Goal: Check status: Check status

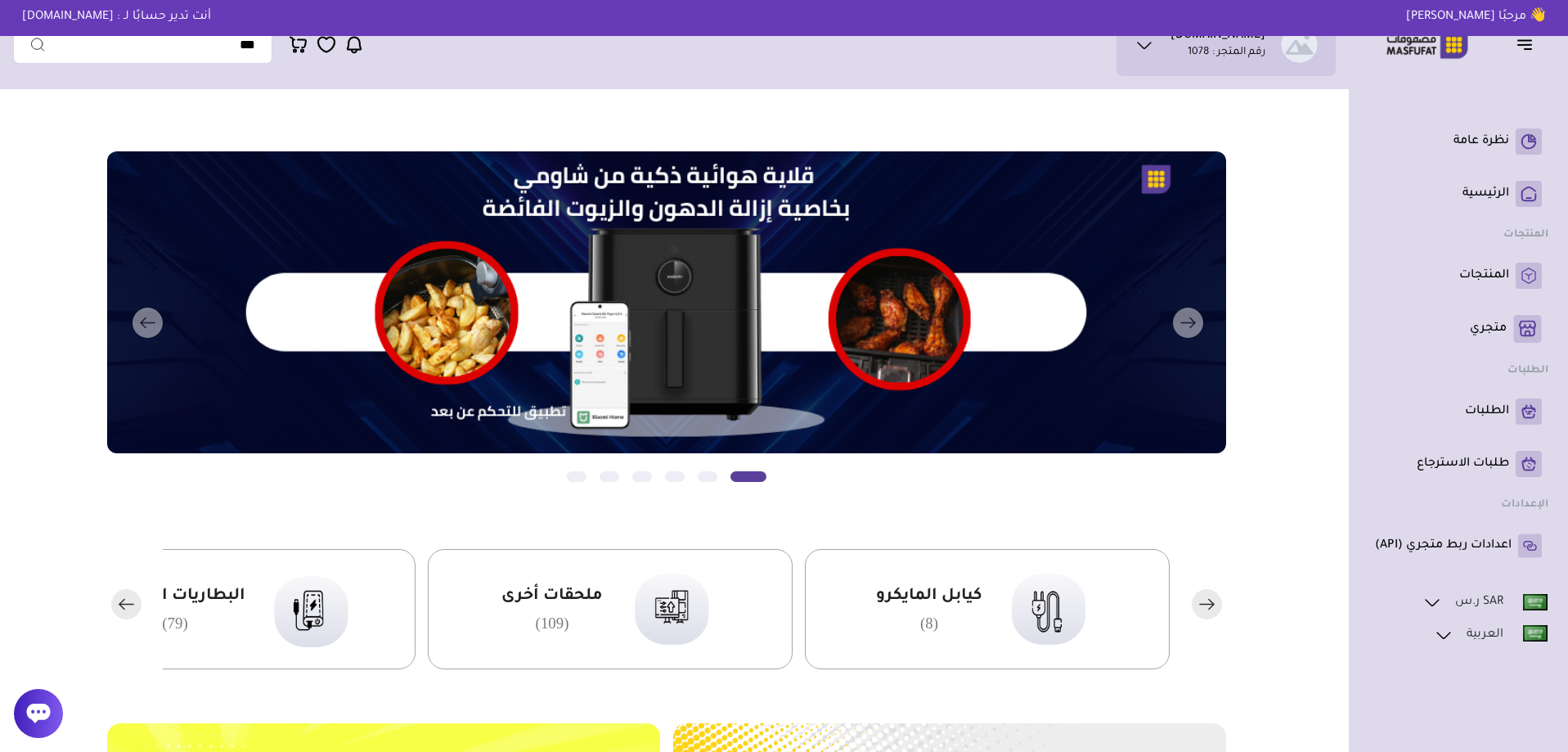
click at [122, 608] on icon "button" at bounding box center [122, 603] width 5 height 10
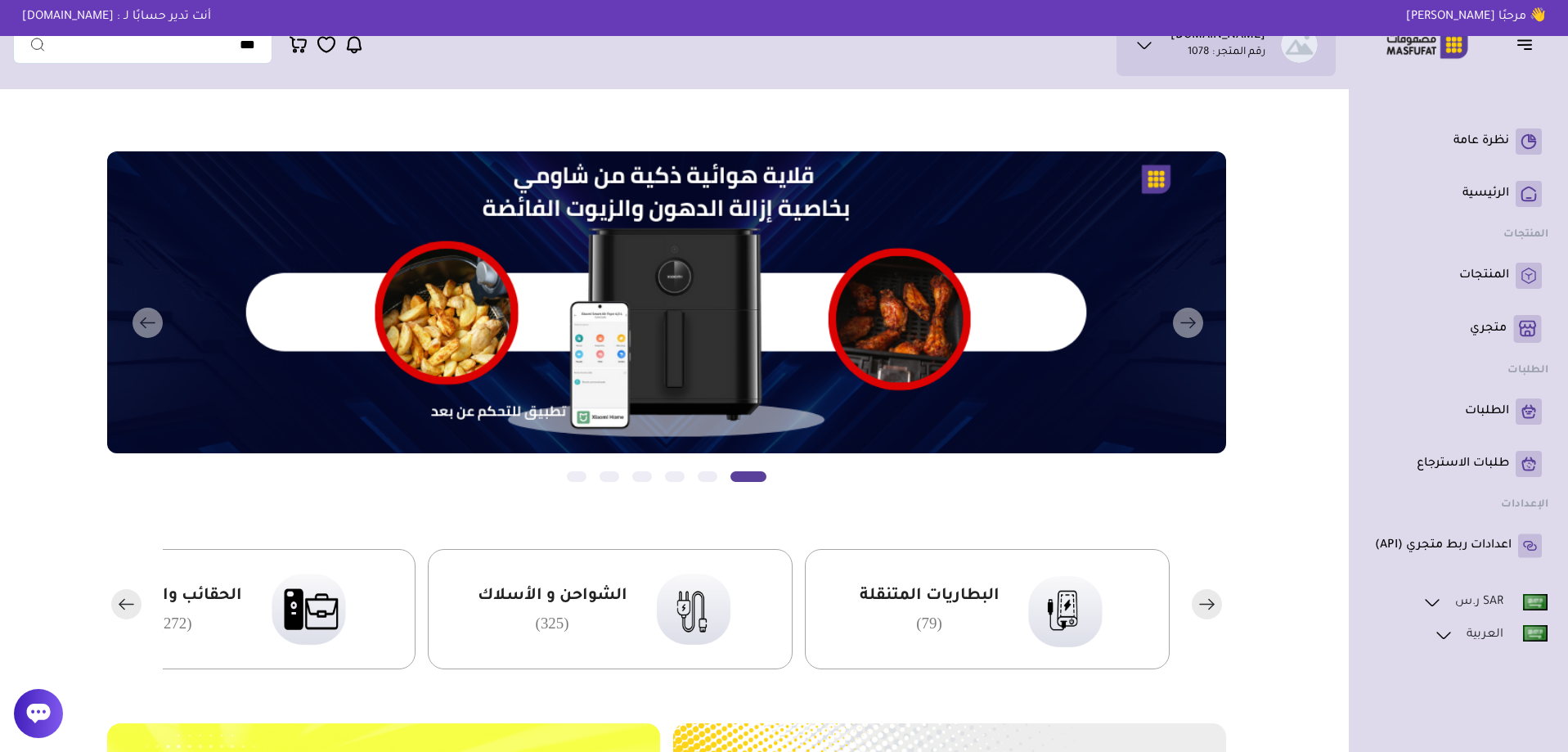
click at [122, 608] on icon "button" at bounding box center [122, 603] width 5 height 10
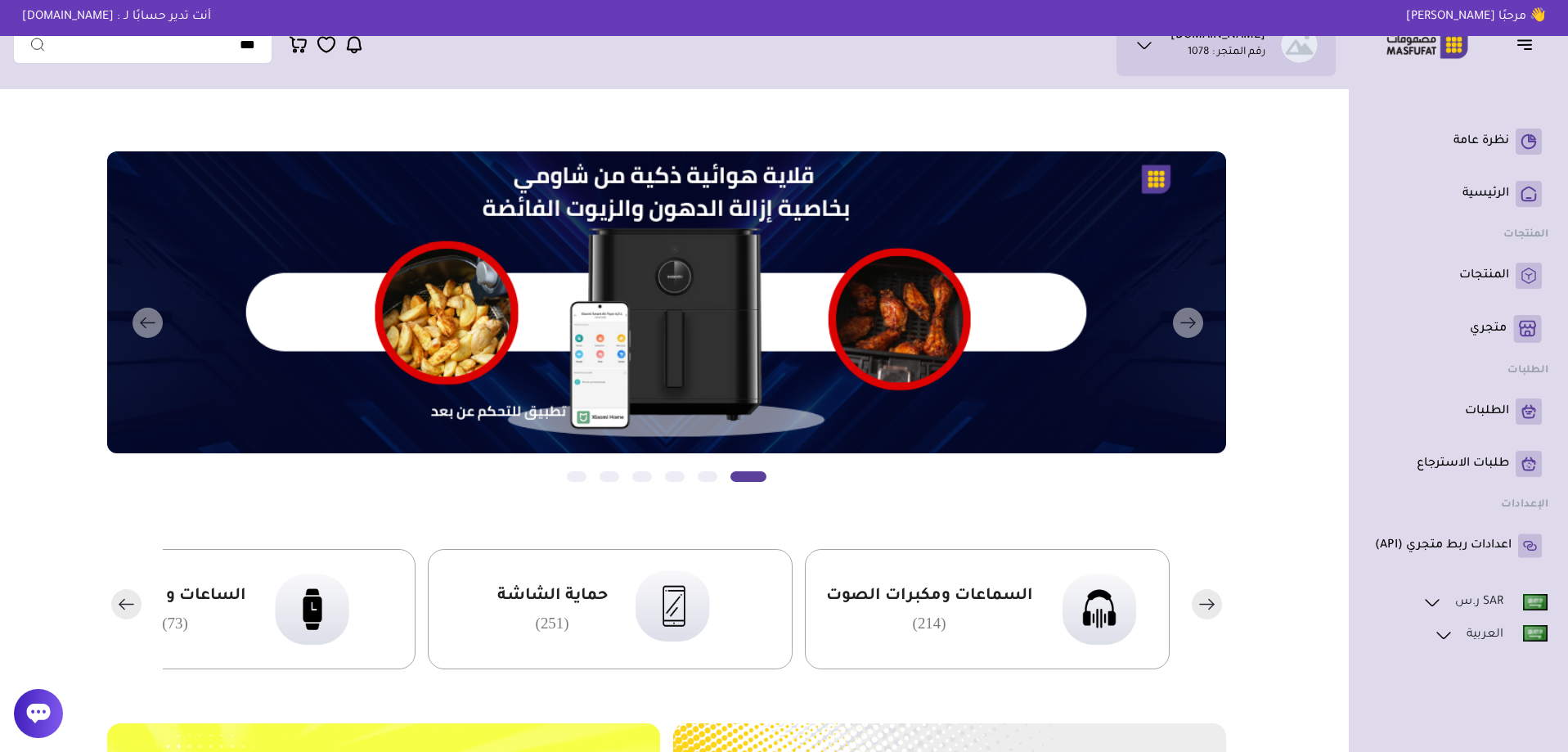
click at [122, 608] on icon "button" at bounding box center [122, 603] width 5 height 10
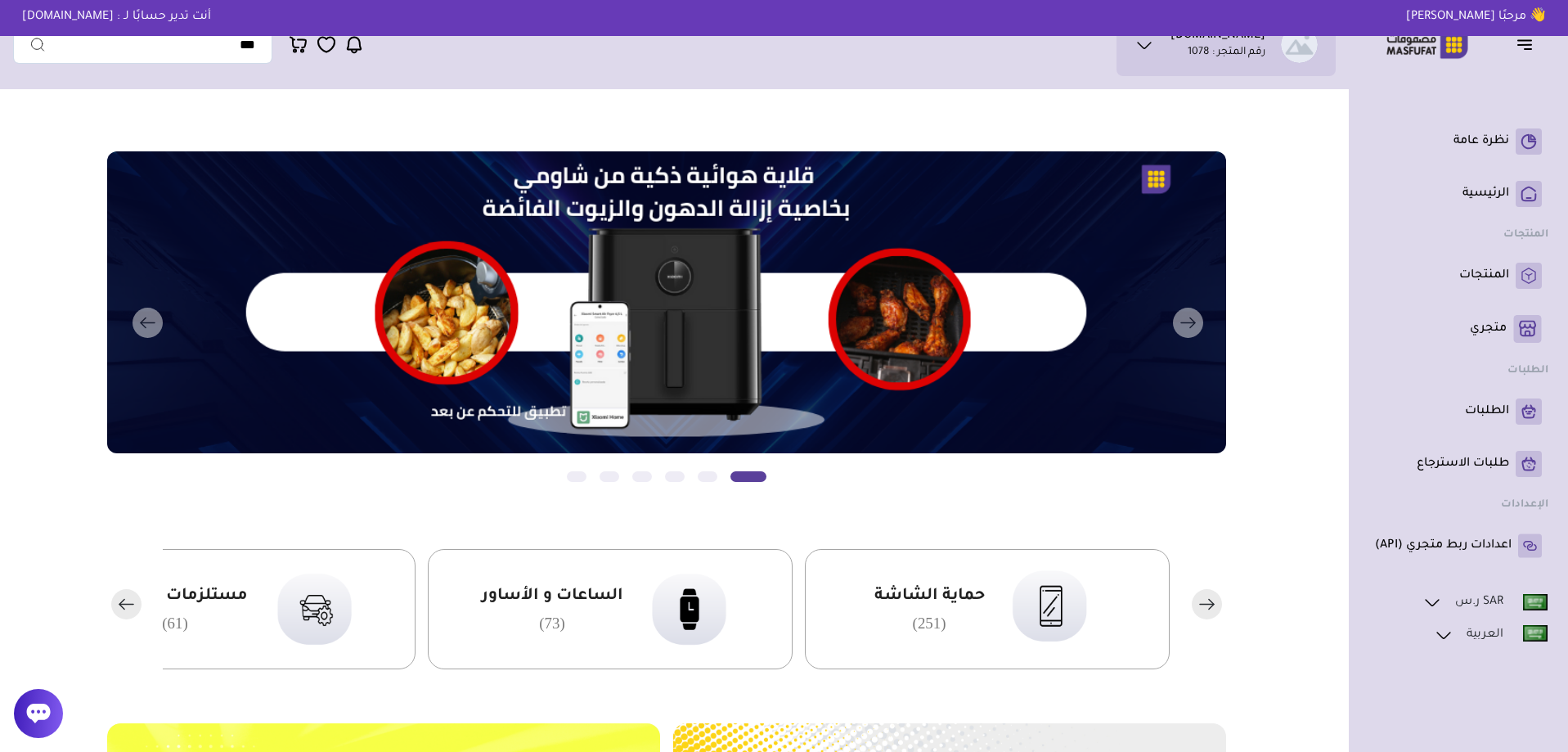
click at [122, 608] on icon "button" at bounding box center [122, 603] width 5 height 10
click at [122, 608] on rect "button" at bounding box center [126, 604] width 31 height 31
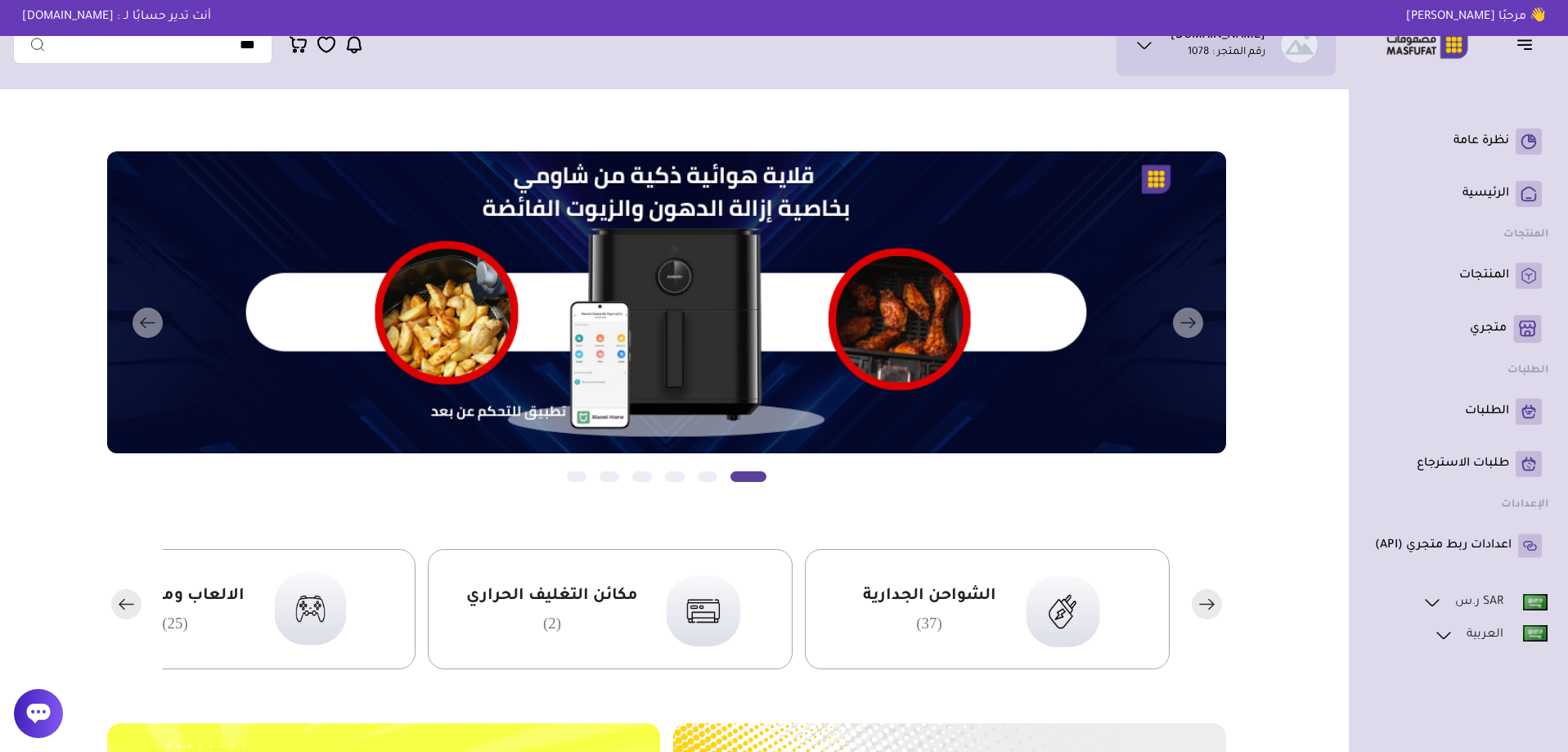
click at [122, 608] on rect "button" at bounding box center [126, 604] width 31 height 31
click at [122, 609] on rect "button" at bounding box center [126, 604] width 31 height 31
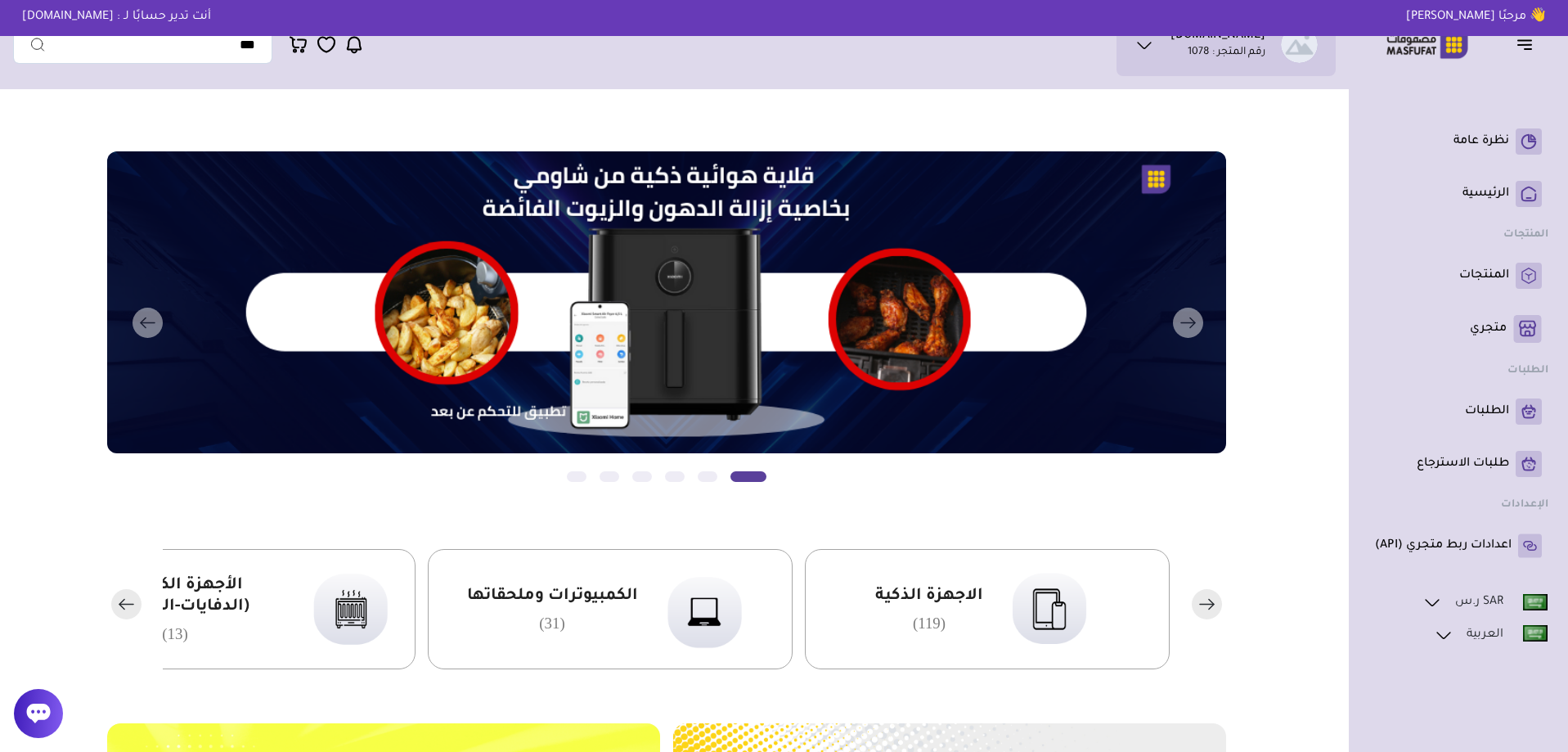
click at [122, 609] on rect "button" at bounding box center [126, 604] width 31 height 31
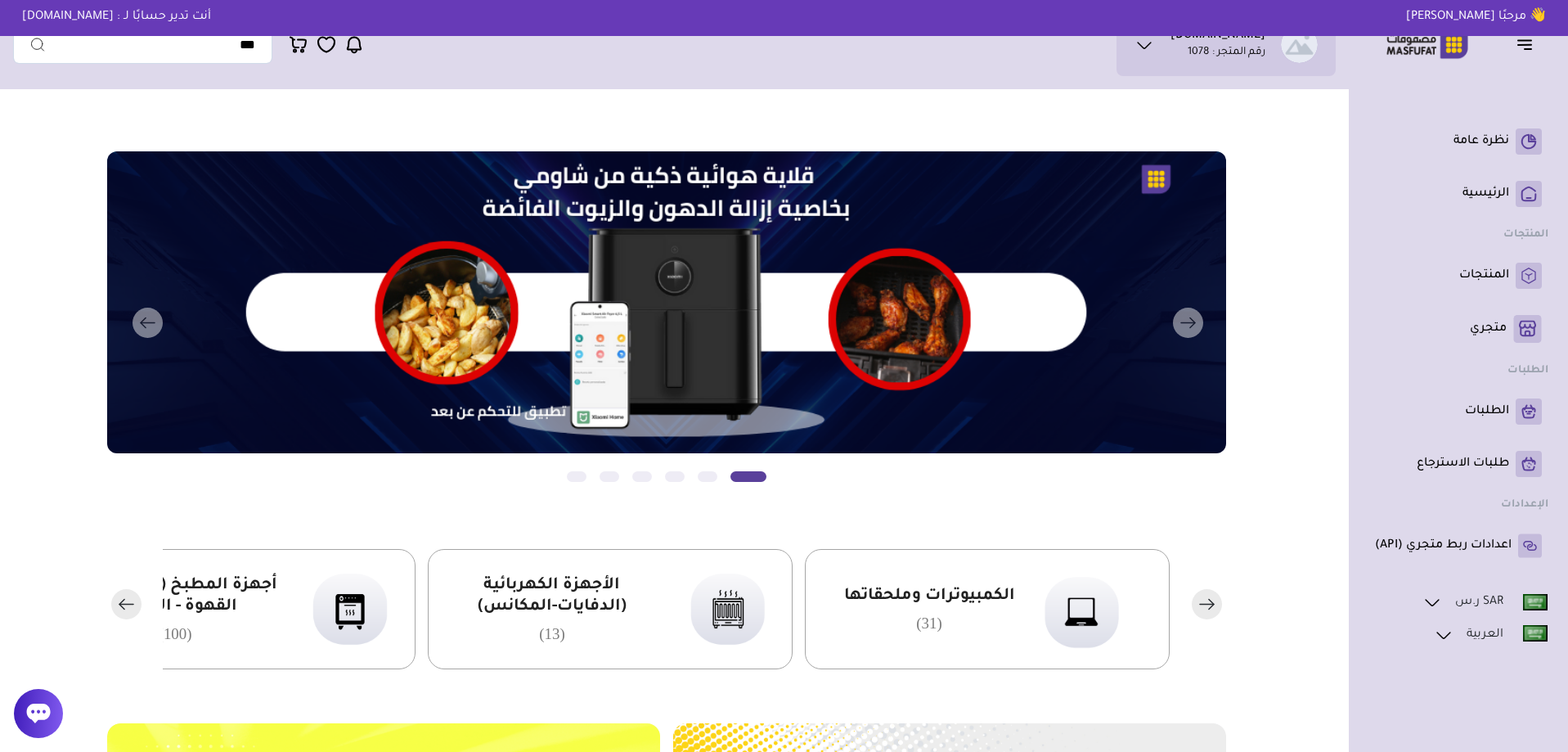
click at [122, 614] on rect "button" at bounding box center [126, 604] width 31 height 31
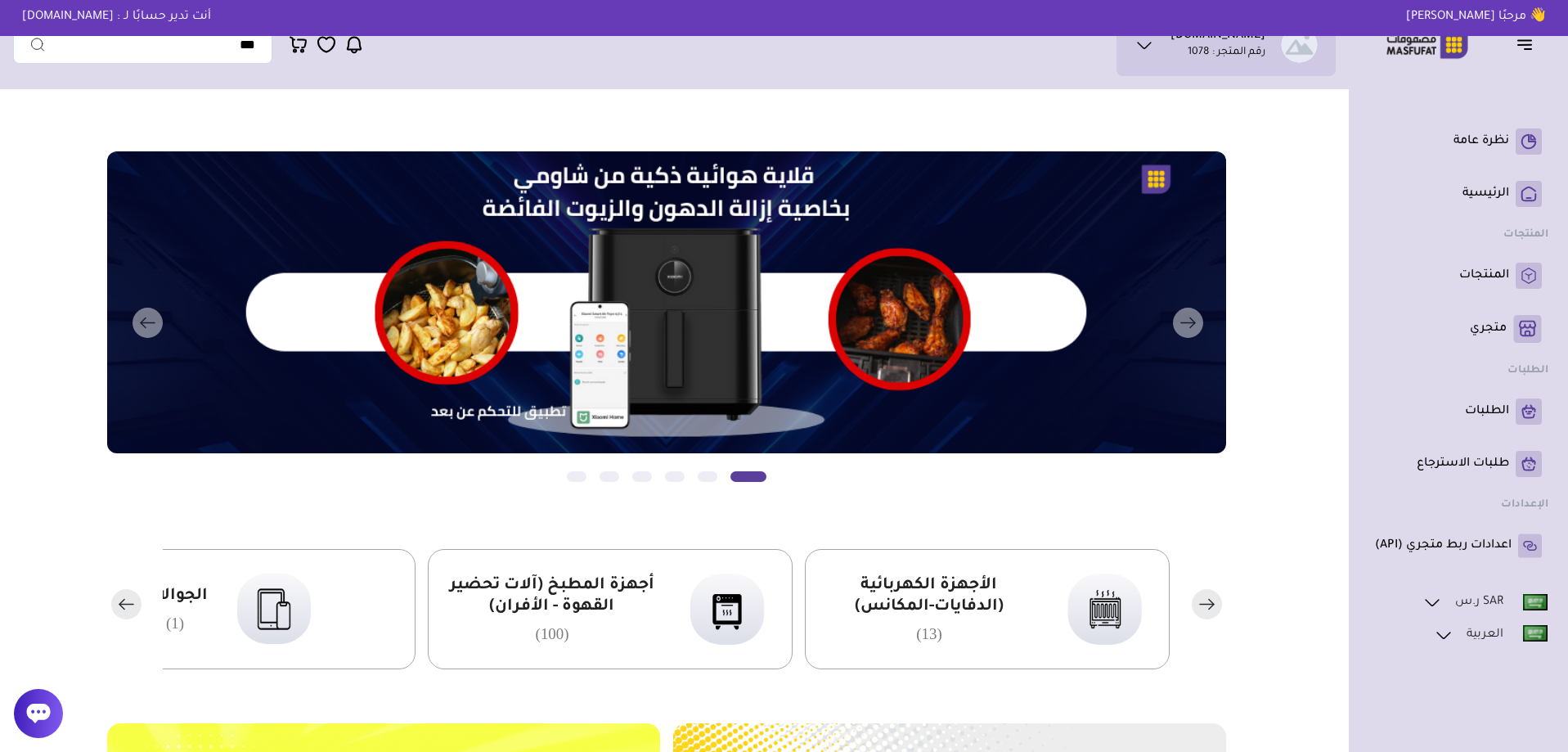
click at [122, 614] on rect "button" at bounding box center [126, 604] width 31 height 31
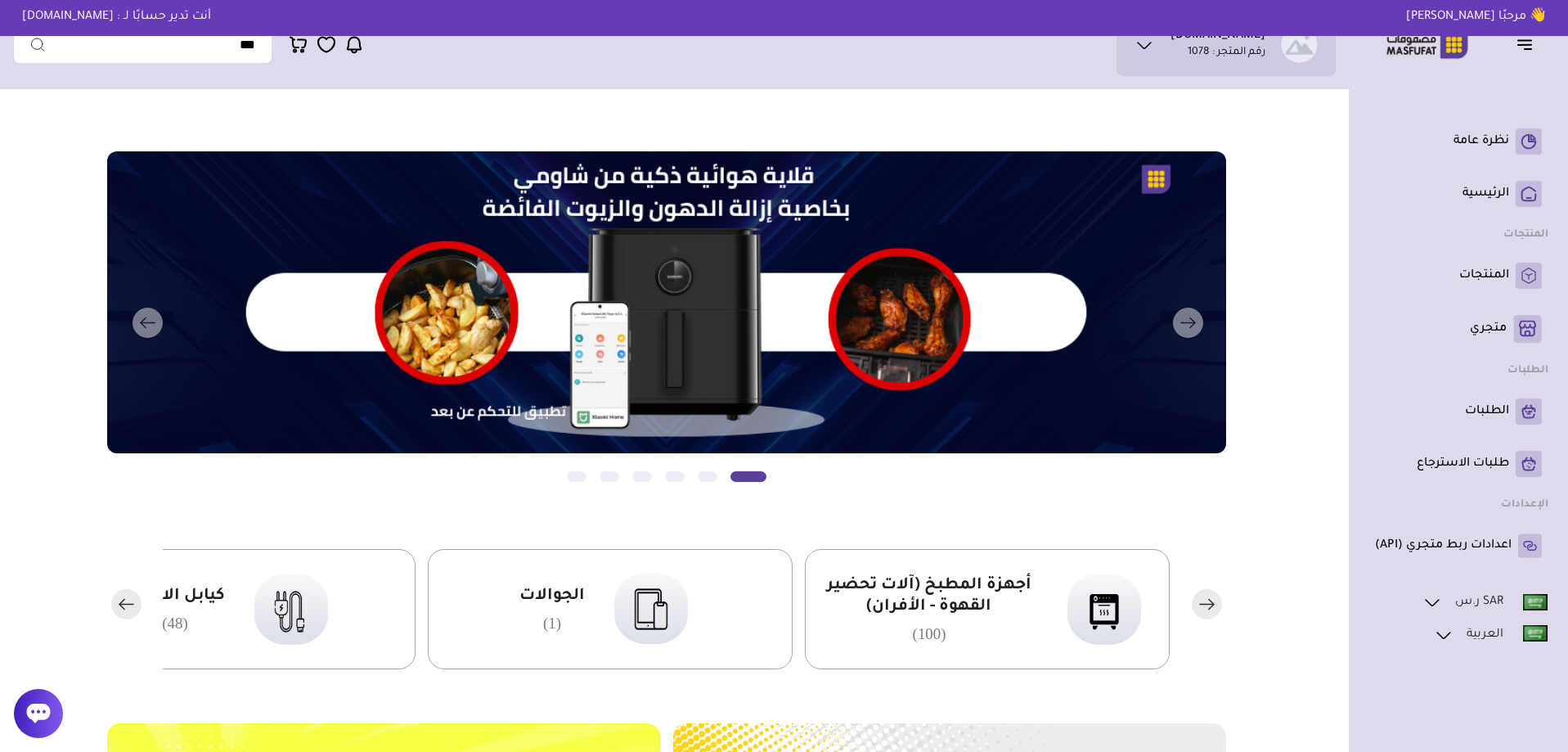
click at [122, 614] on rect "button" at bounding box center [126, 604] width 31 height 31
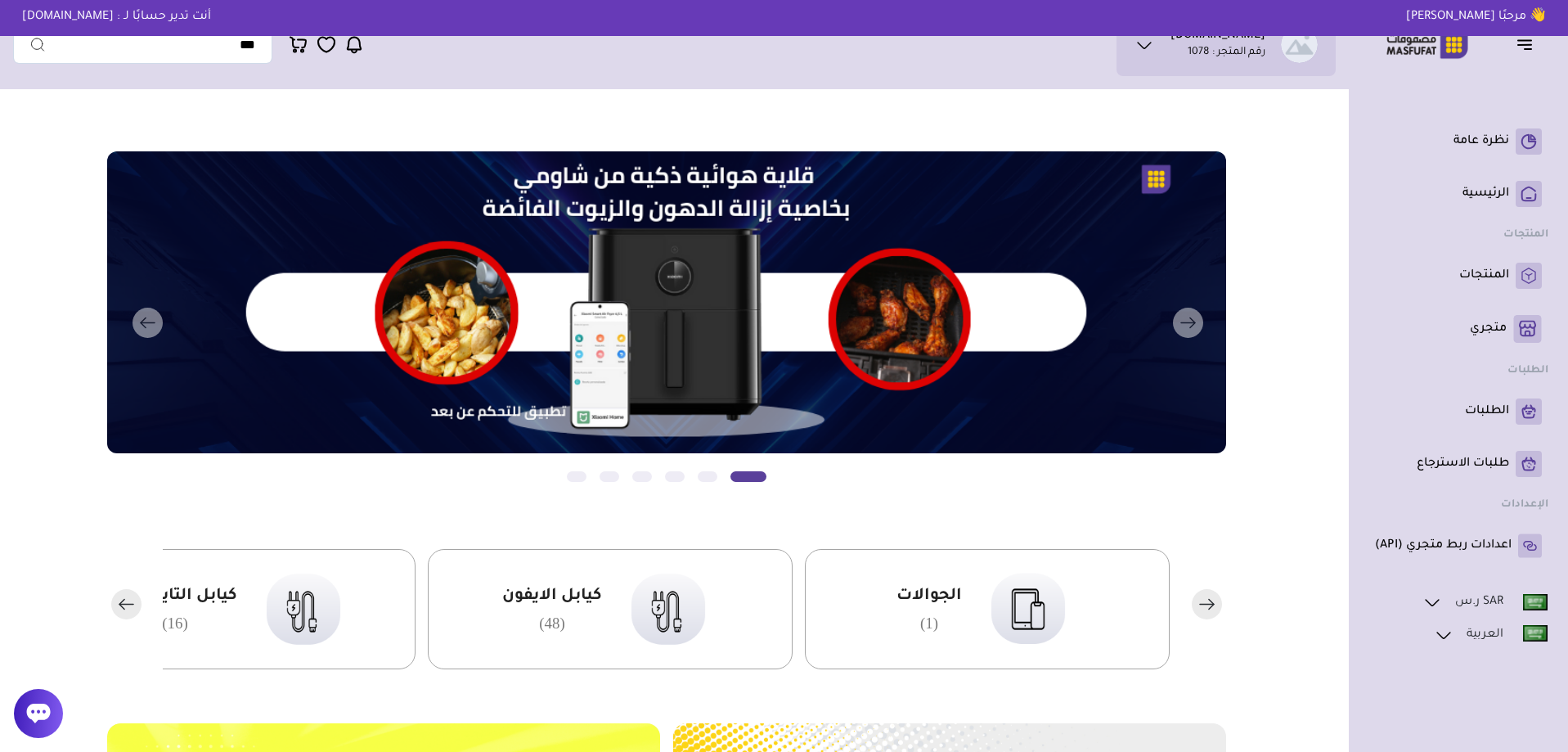
click at [122, 614] on rect "button" at bounding box center [126, 604] width 31 height 31
click at [122, 615] on rect "button" at bounding box center [126, 604] width 31 height 31
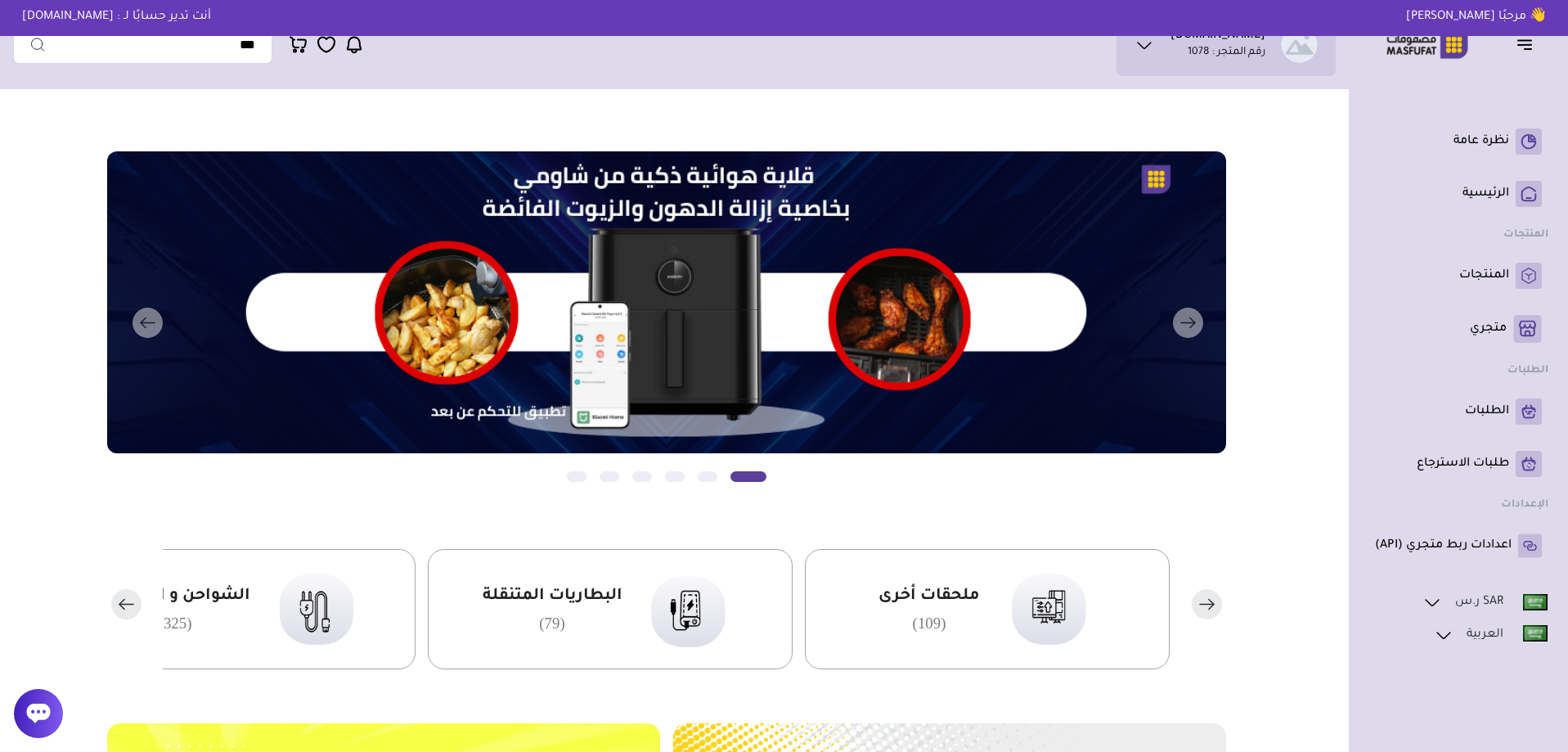
click at [122, 615] on rect "button" at bounding box center [126, 604] width 31 height 31
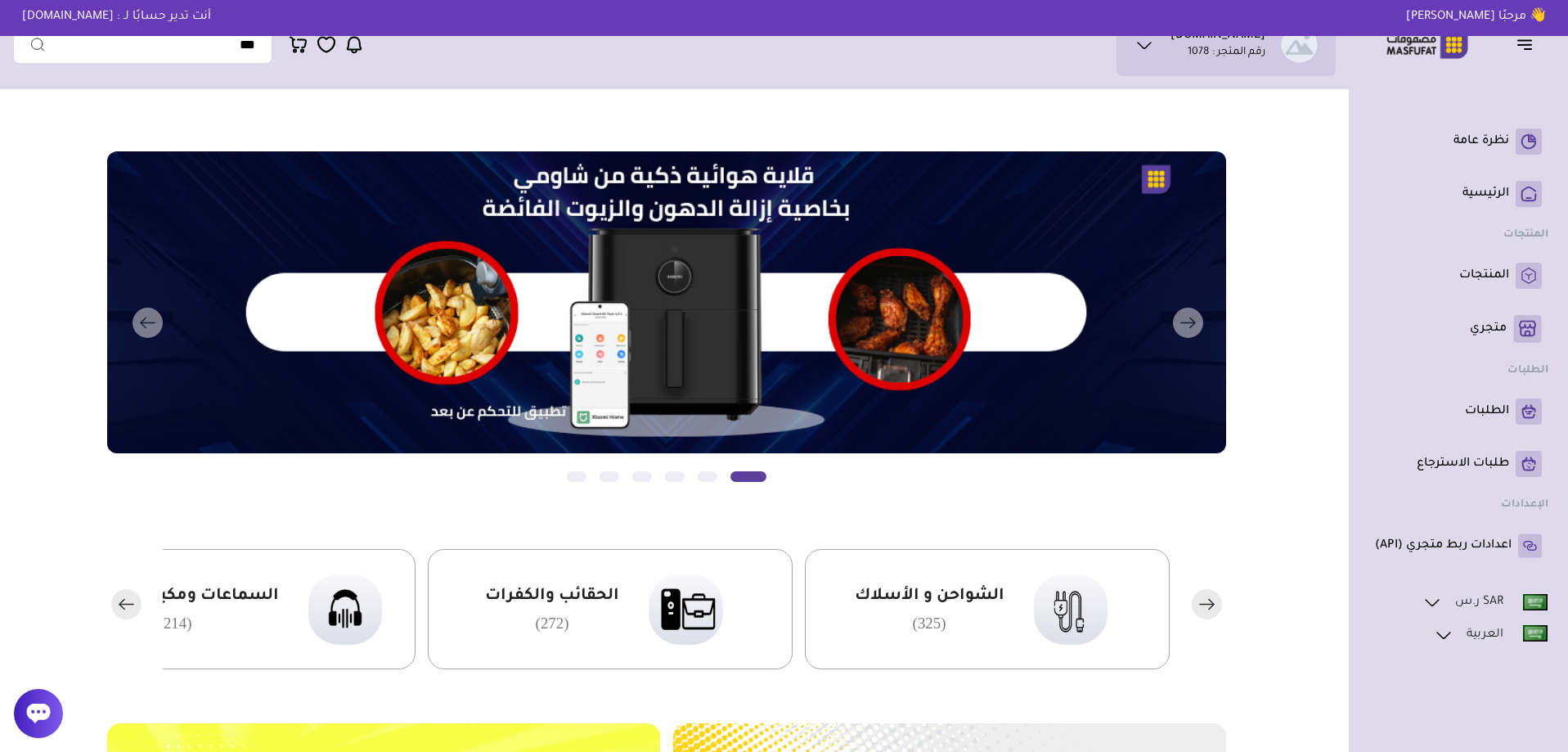
click at [122, 615] on rect "button" at bounding box center [126, 604] width 31 height 31
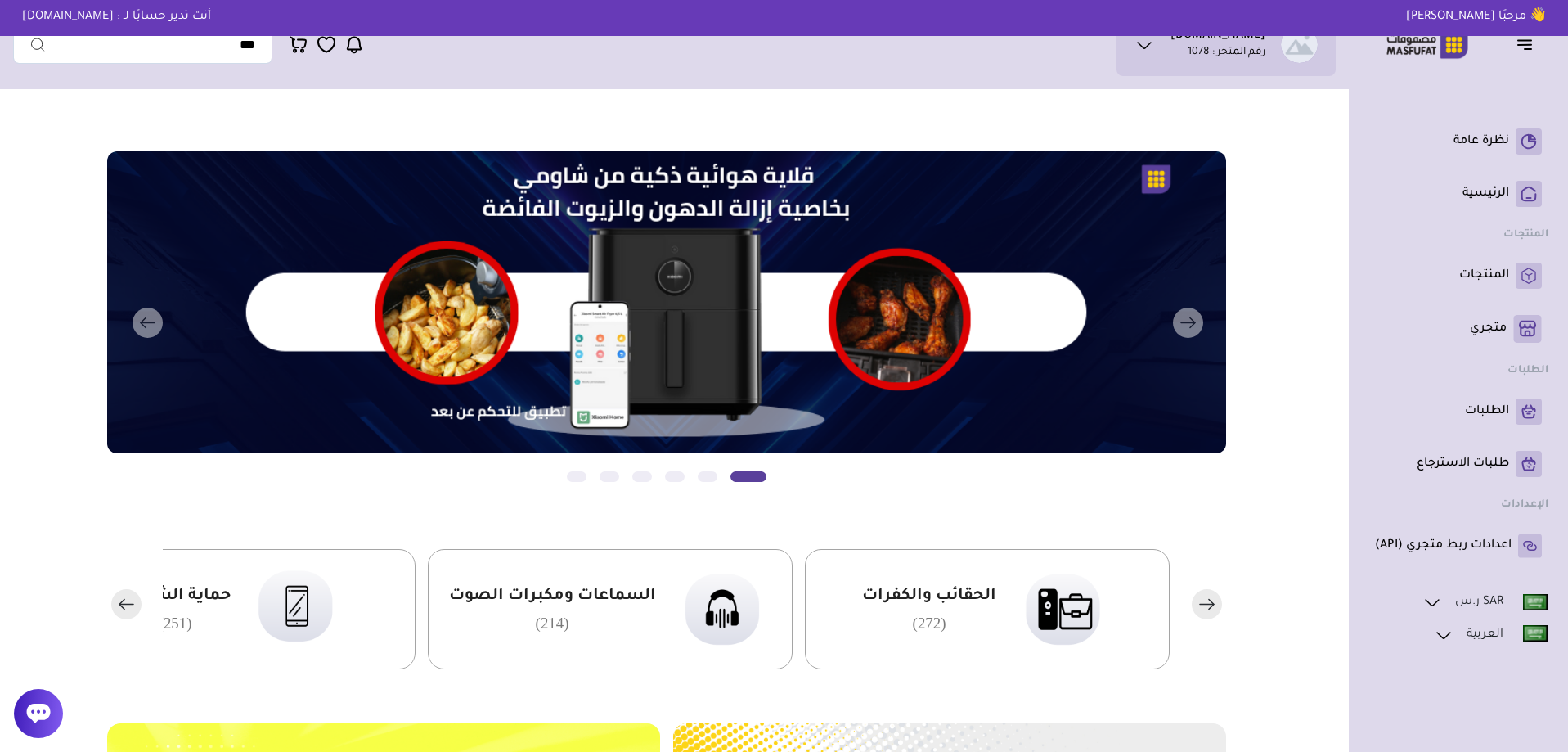
click at [122, 615] on rect "button" at bounding box center [126, 604] width 31 height 31
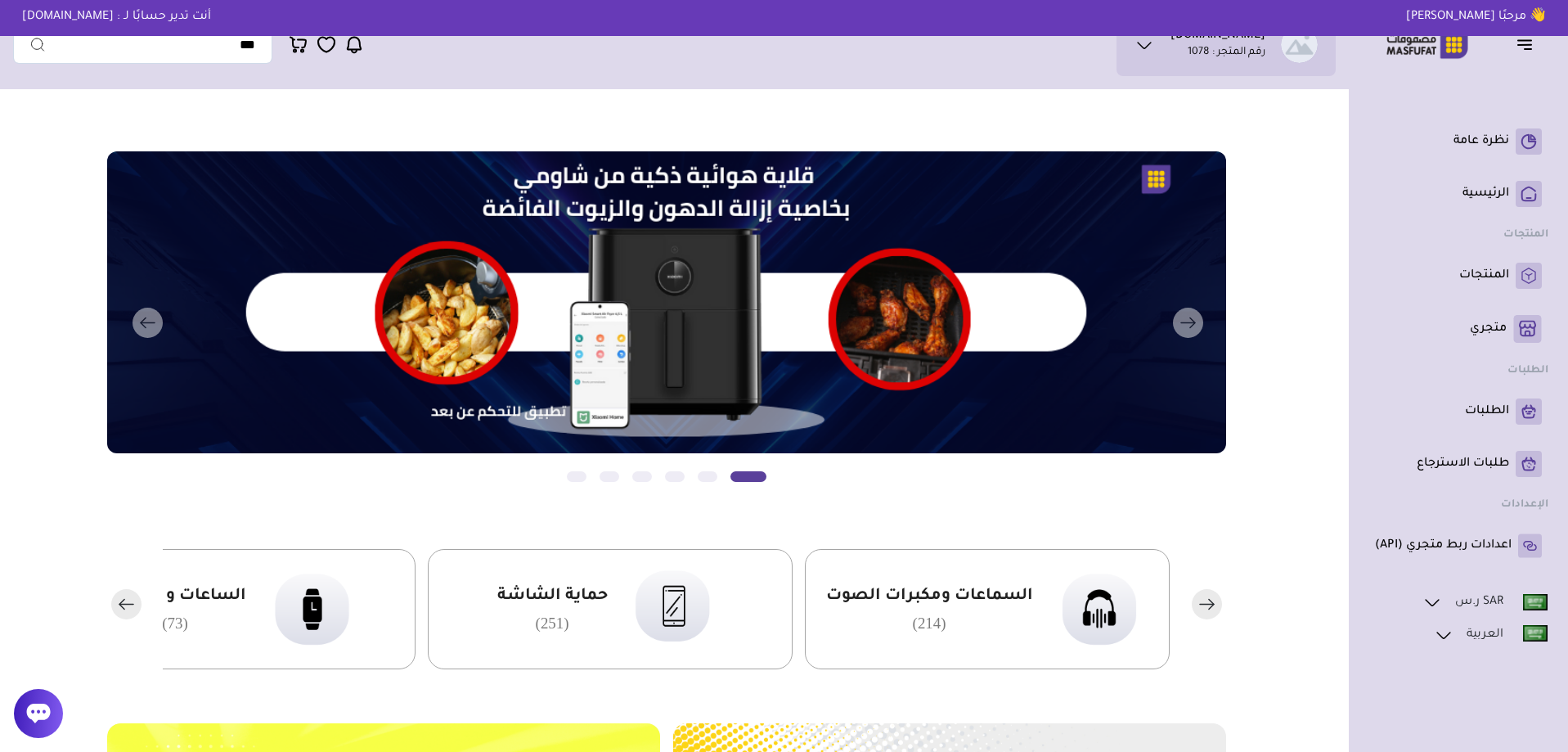
click at [122, 615] on rect "button" at bounding box center [126, 604] width 31 height 31
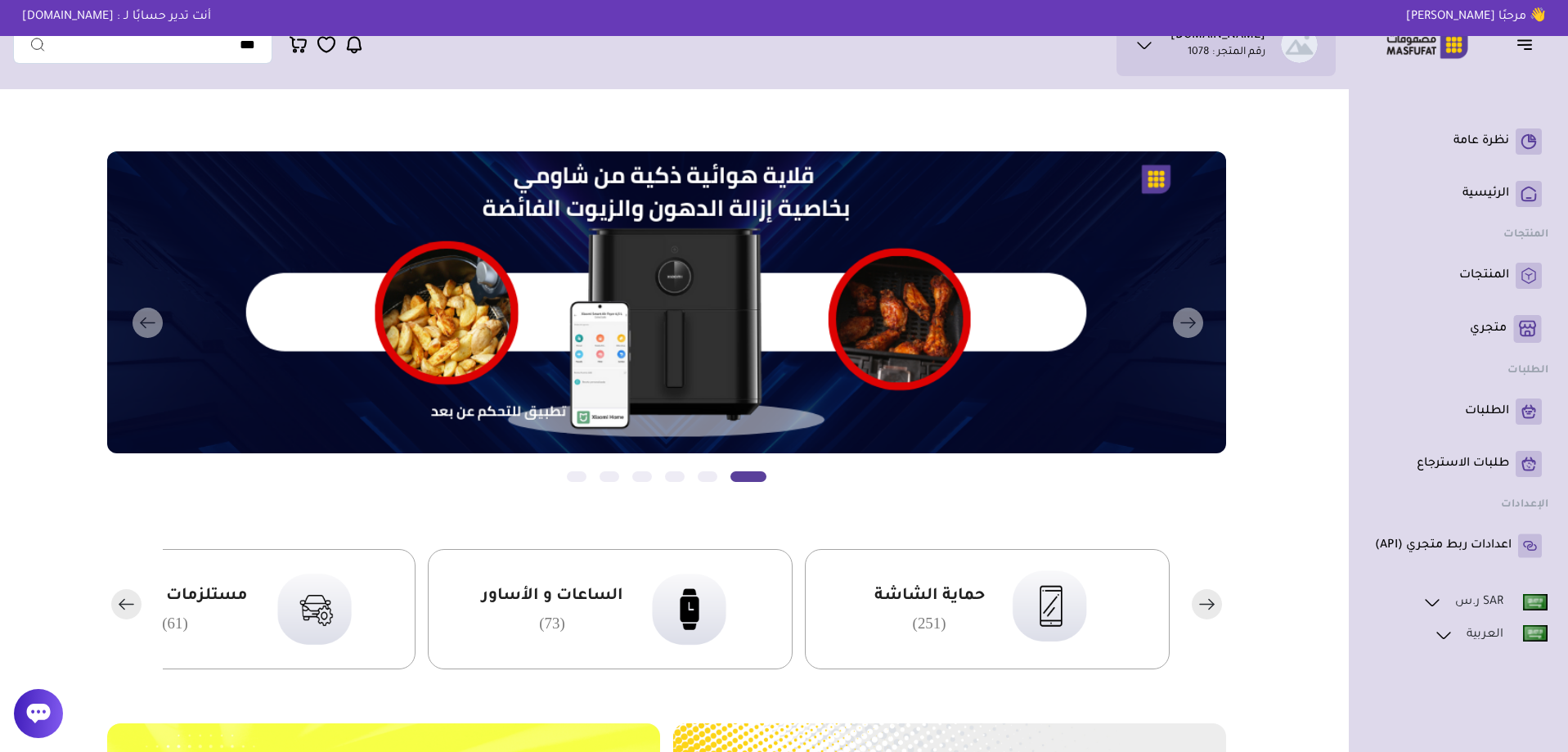
click at [122, 615] on rect "button" at bounding box center [126, 604] width 31 height 31
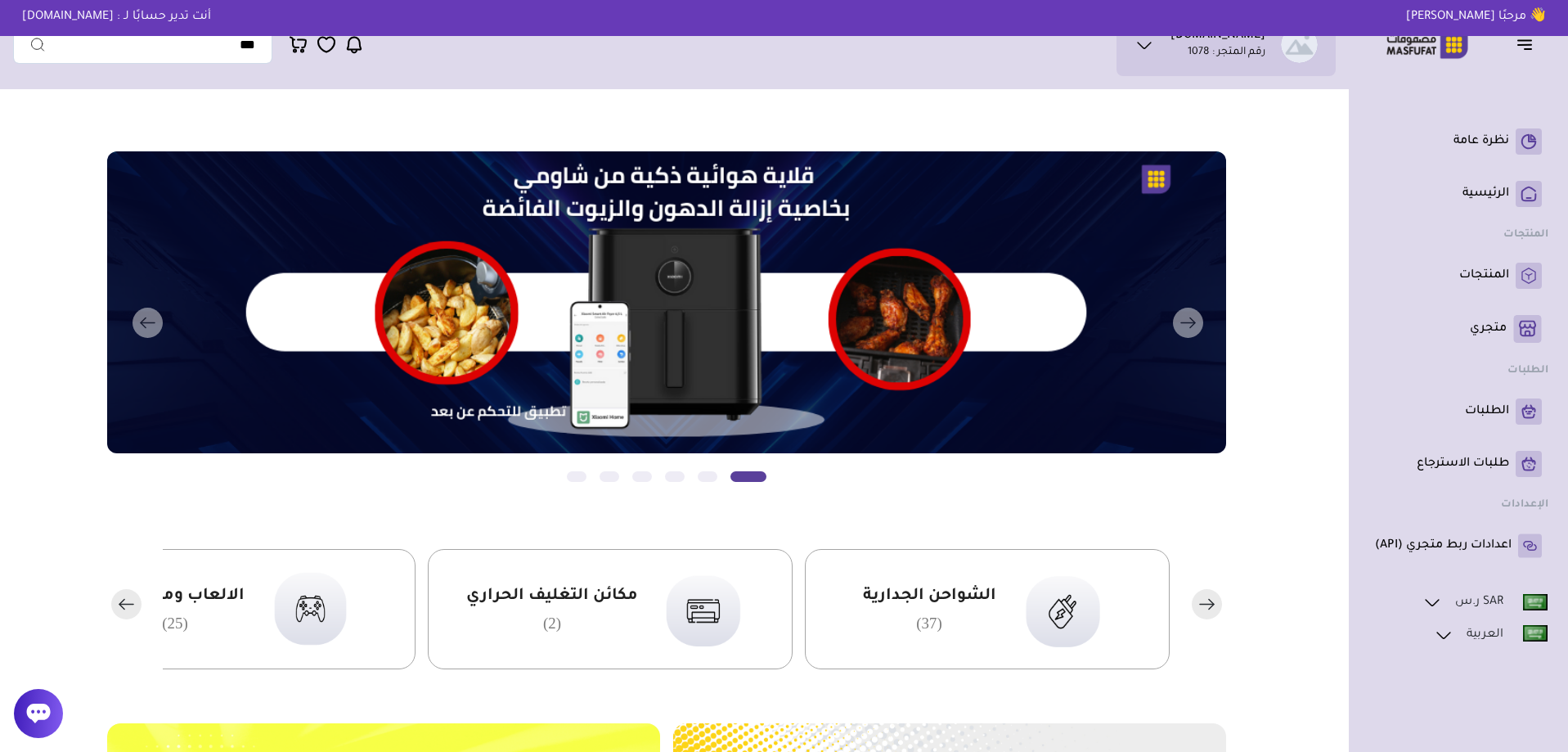
click at [122, 615] on rect "button" at bounding box center [126, 604] width 31 height 31
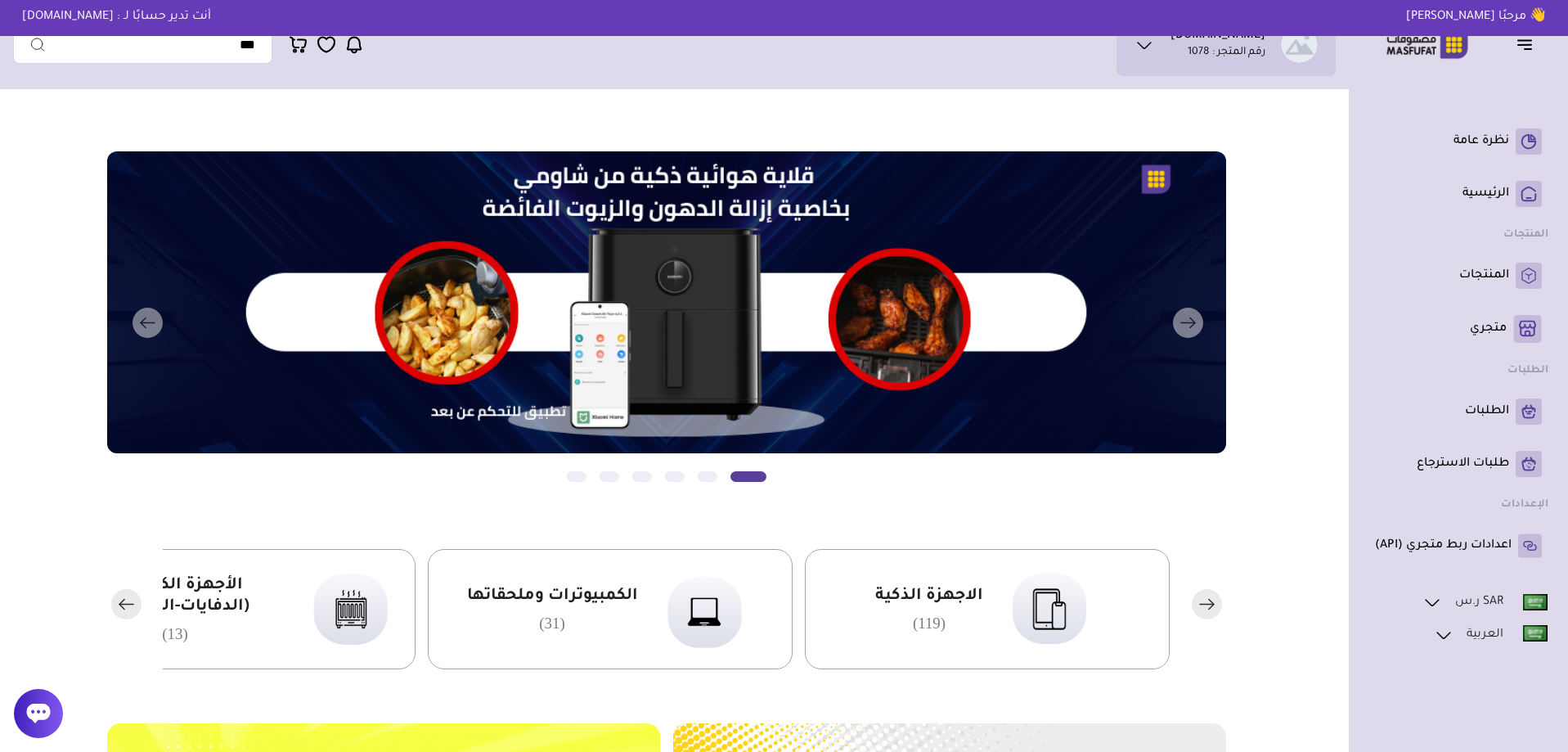
click at [122, 615] on rect "button" at bounding box center [126, 604] width 31 height 31
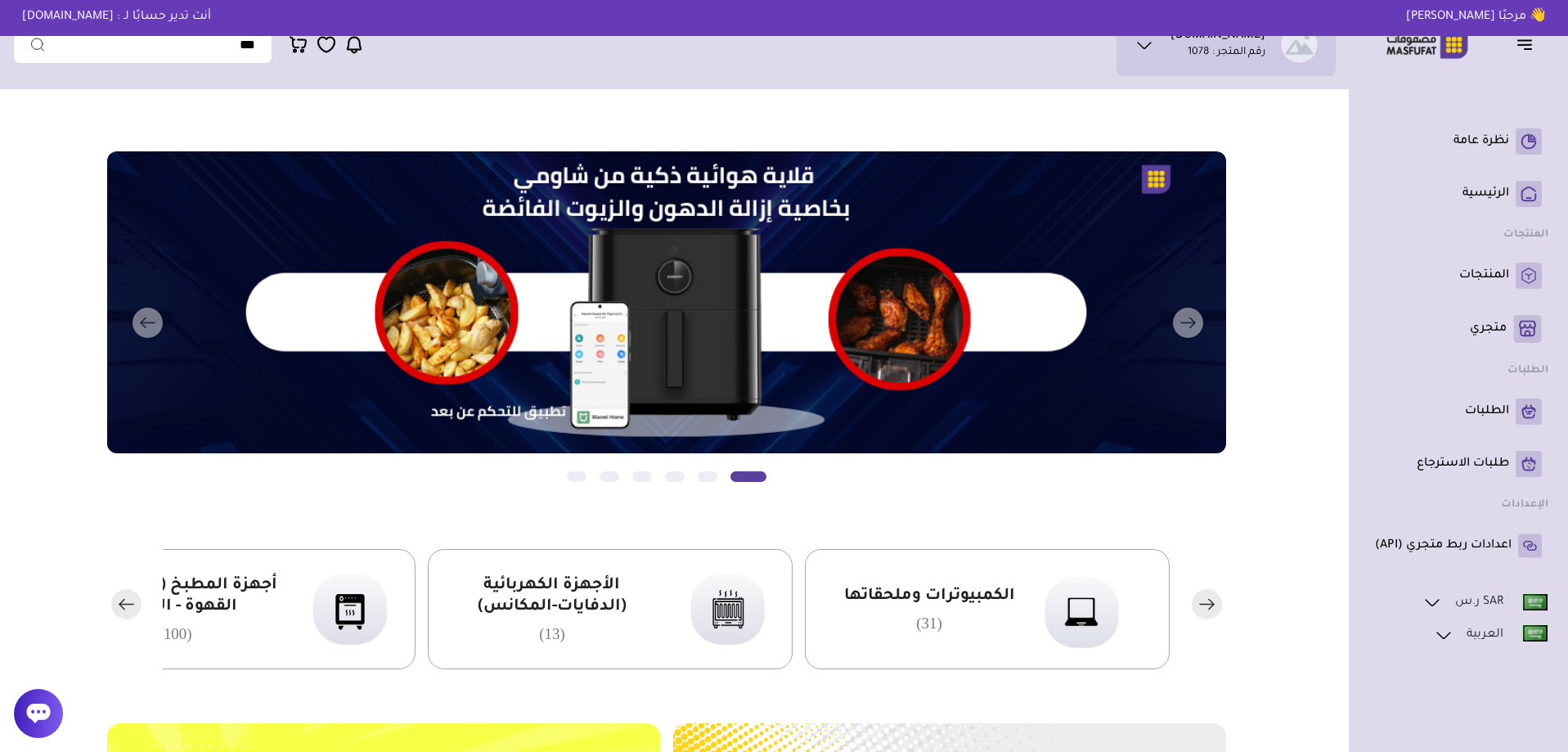
click at [122, 615] on rect "button" at bounding box center [126, 604] width 31 height 31
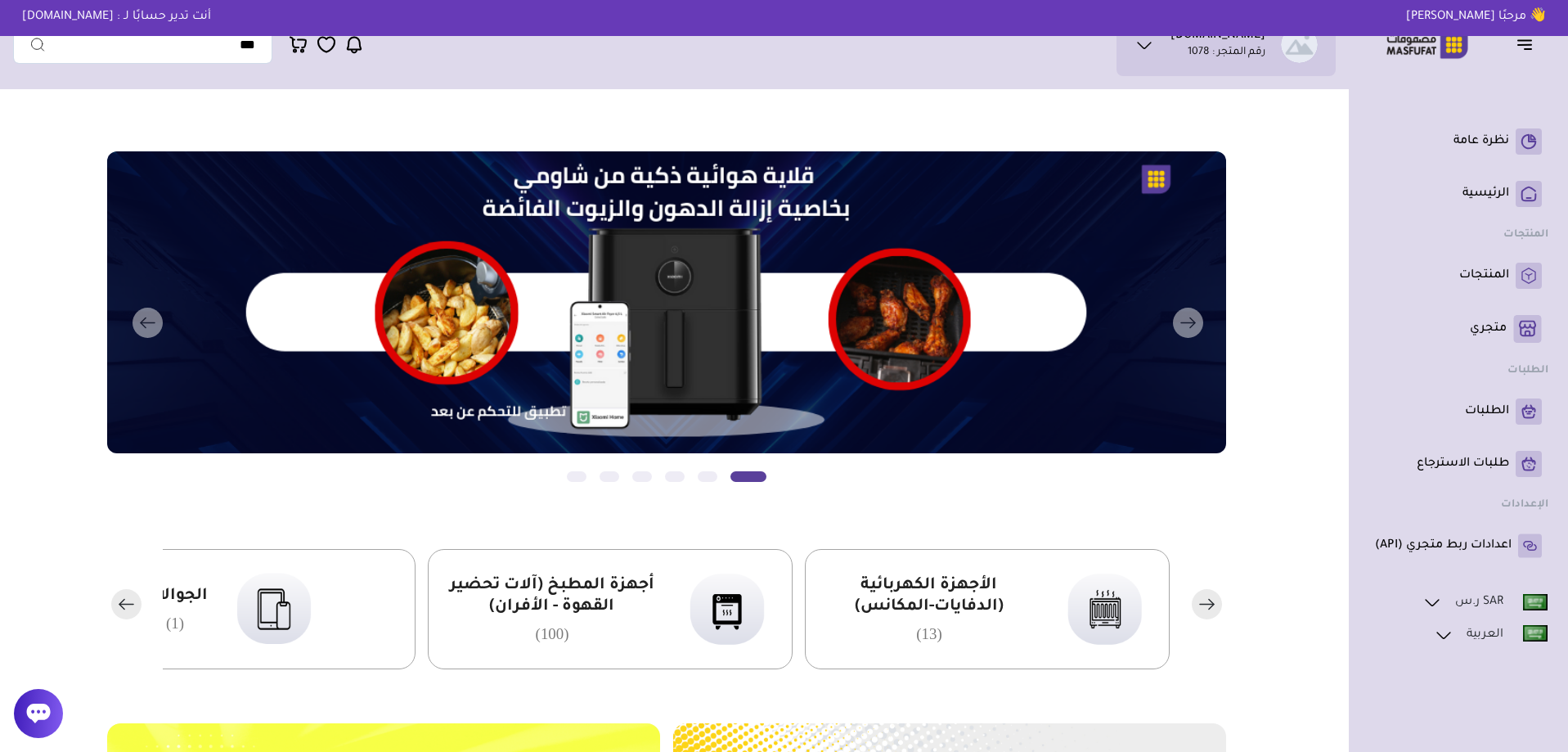
click at [122, 615] on rect "button" at bounding box center [126, 604] width 31 height 31
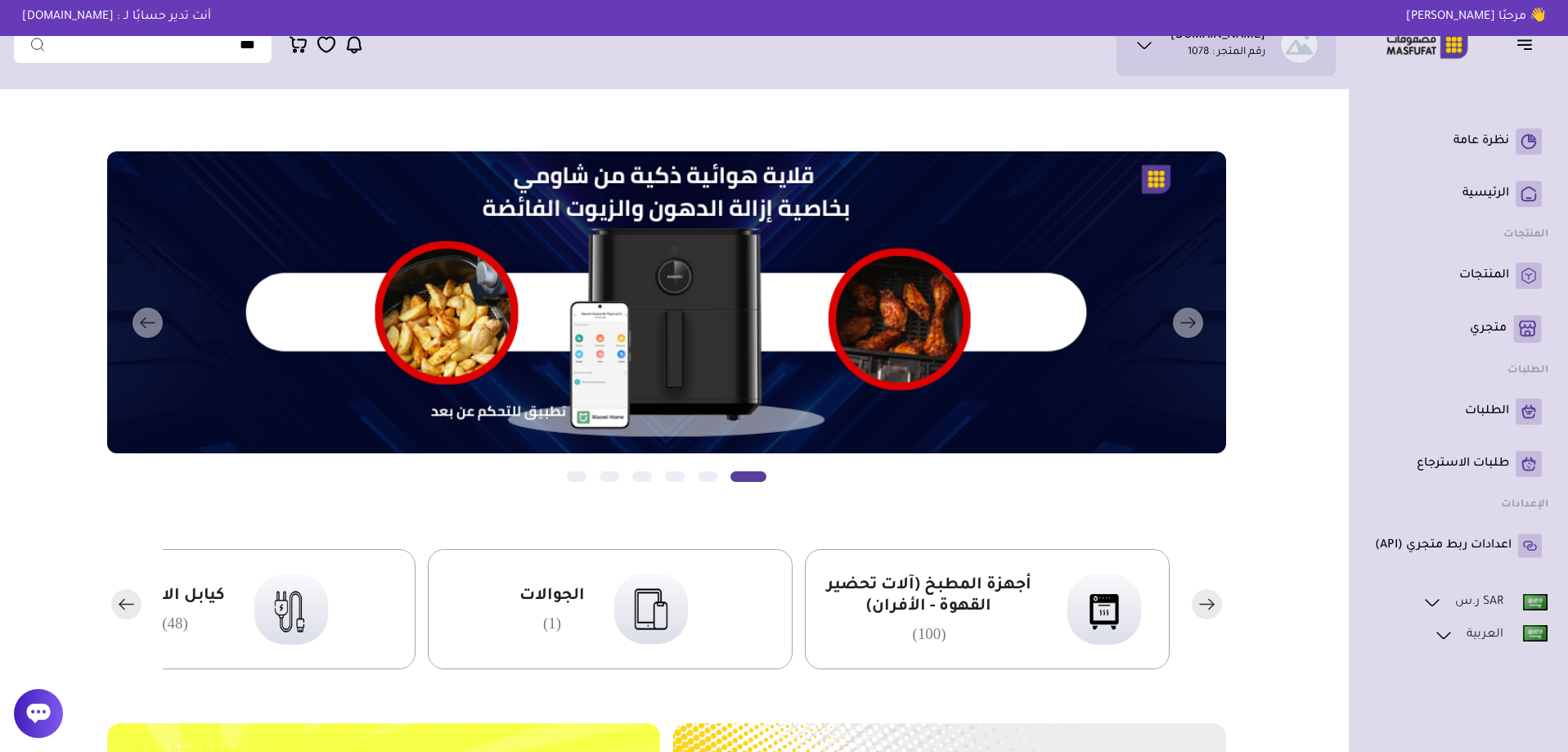
click at [122, 615] on rect "button" at bounding box center [126, 604] width 31 height 31
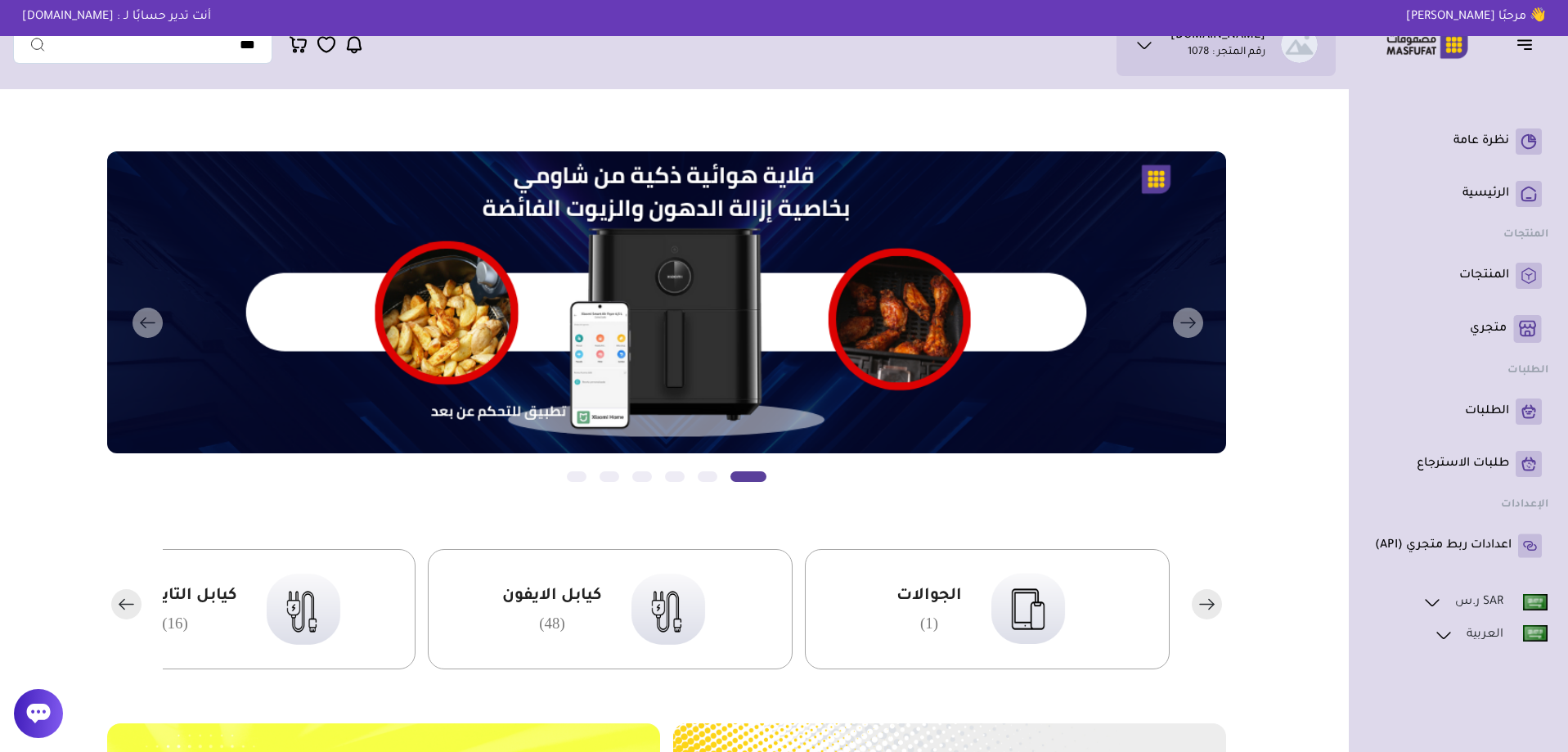
click at [122, 615] on rect "button" at bounding box center [126, 604] width 31 height 31
click at [549, 599] on span "ملحقات أخرى" at bounding box center [552, 596] width 102 height 21
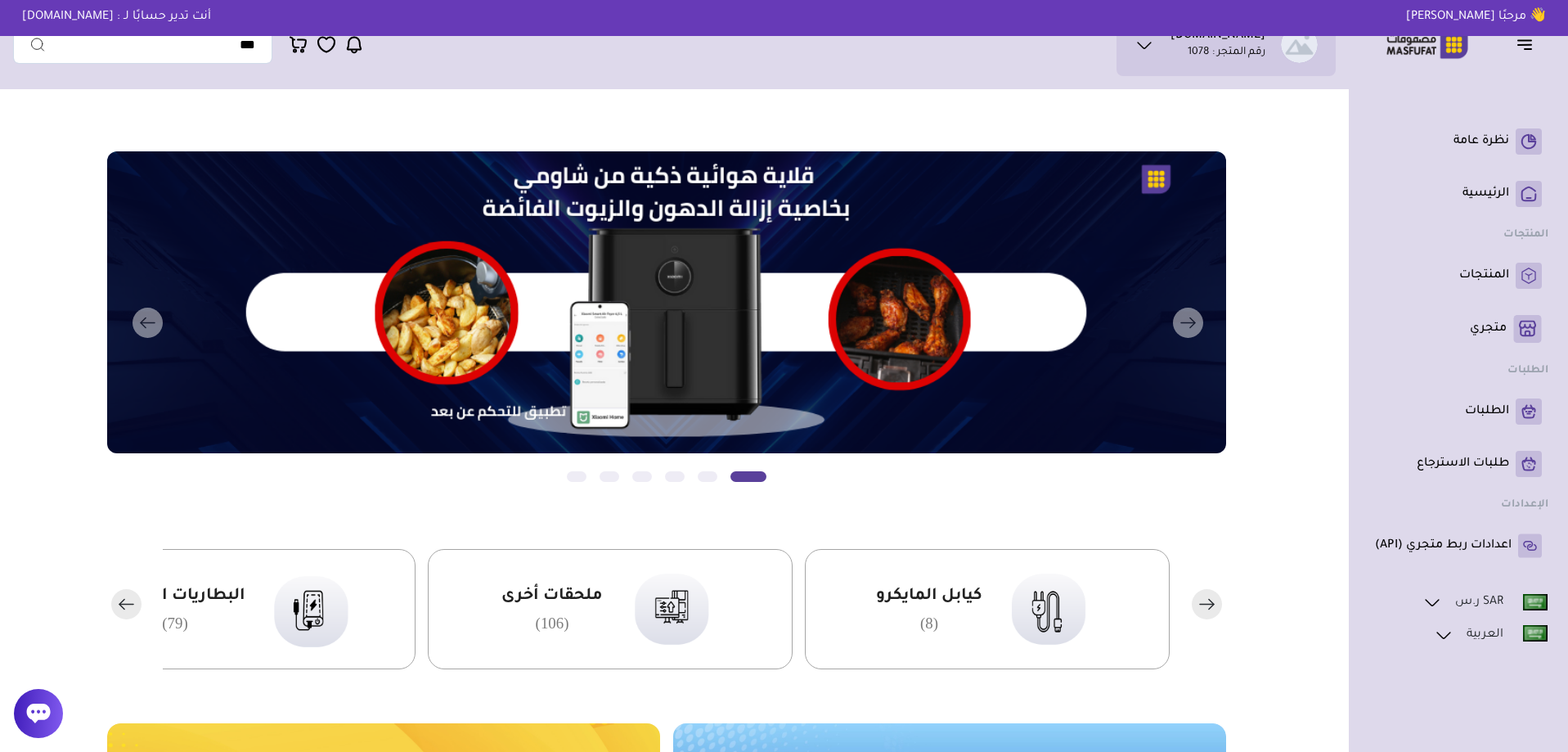
click at [516, 617] on div "ملحقات أخرى (106)" at bounding box center [552, 608] width 102 height 46
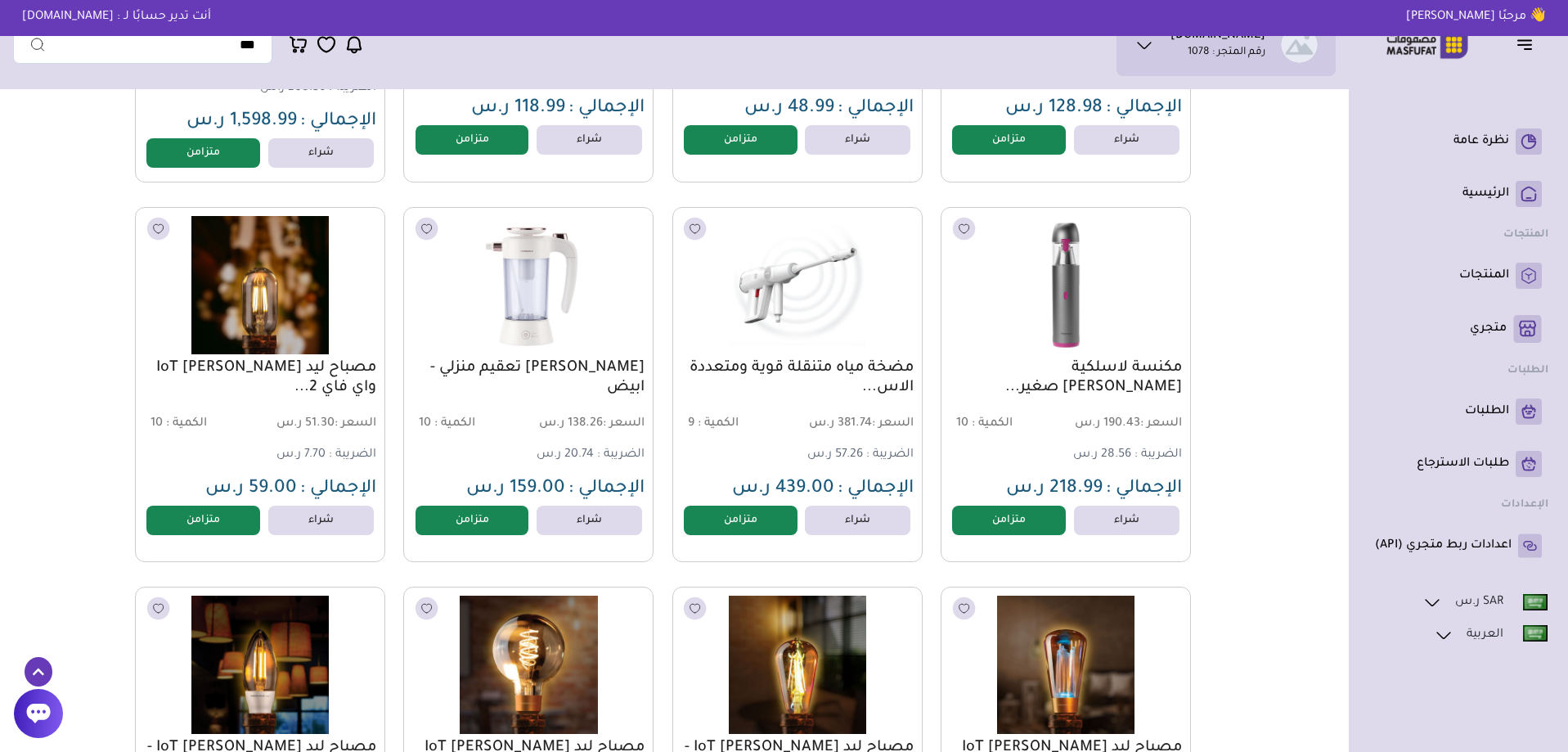
scroll to position [2701, 0]
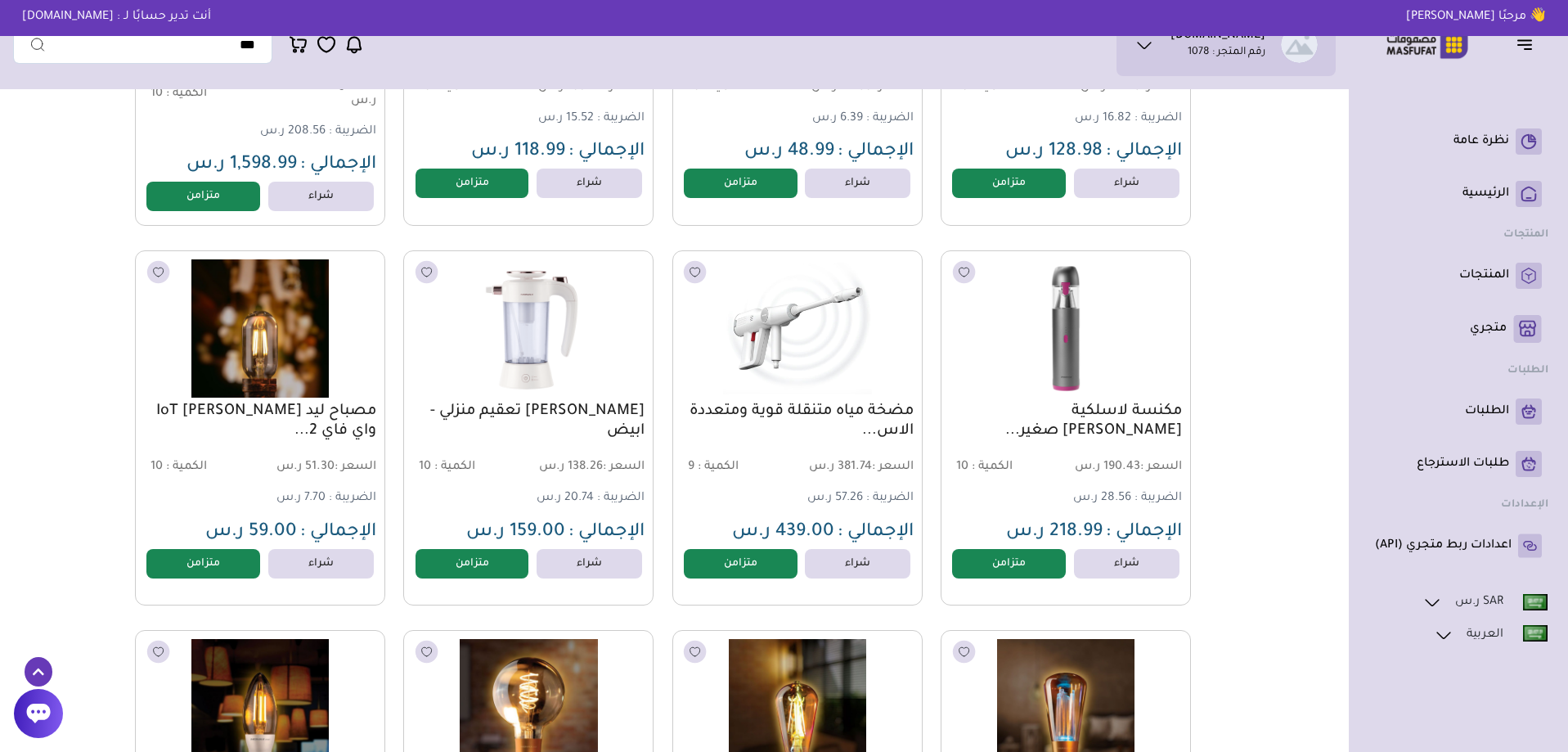
click at [830, 368] on img at bounding box center [797, 328] width 254 height 151
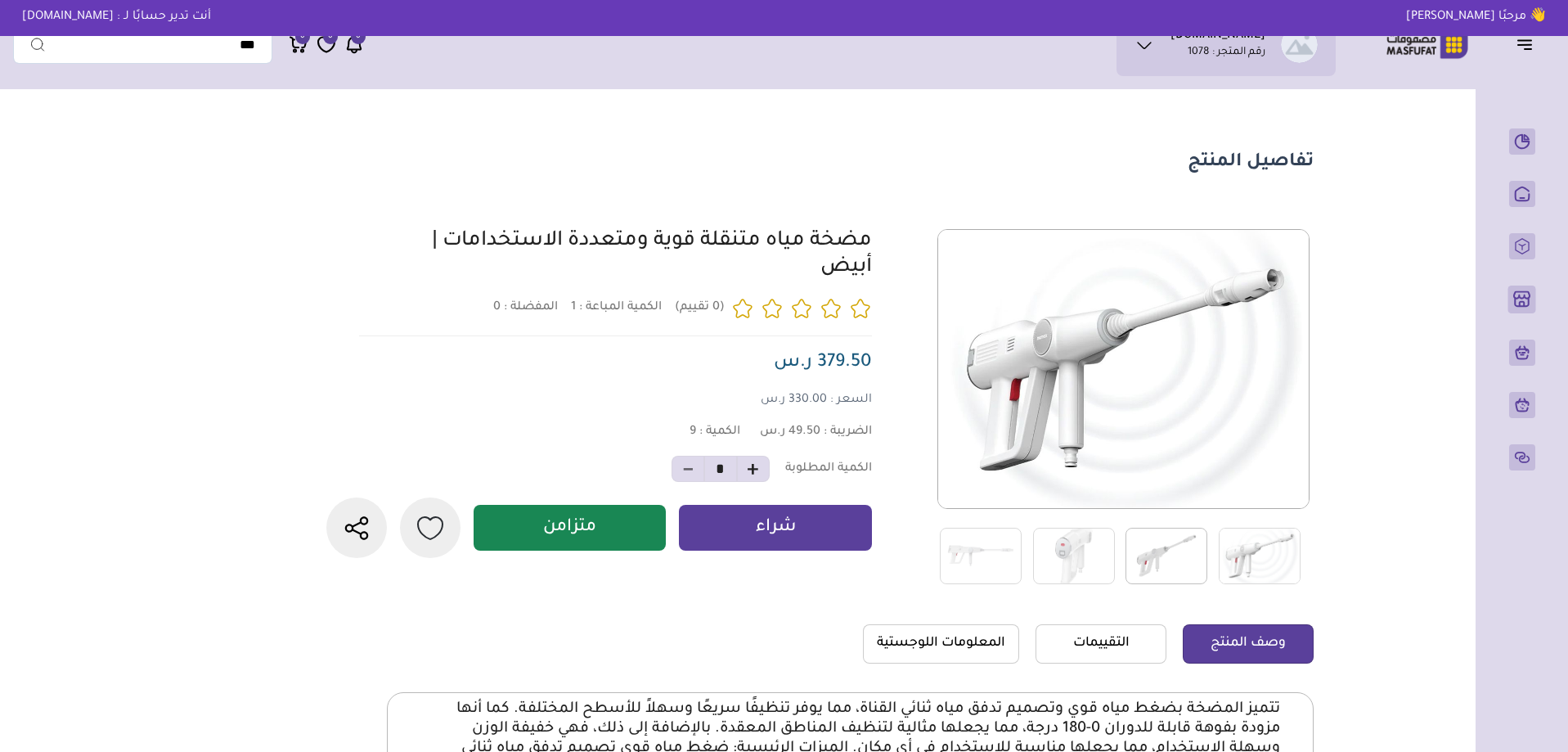
click at [1177, 546] on img at bounding box center [1166, 556] width 81 height 57
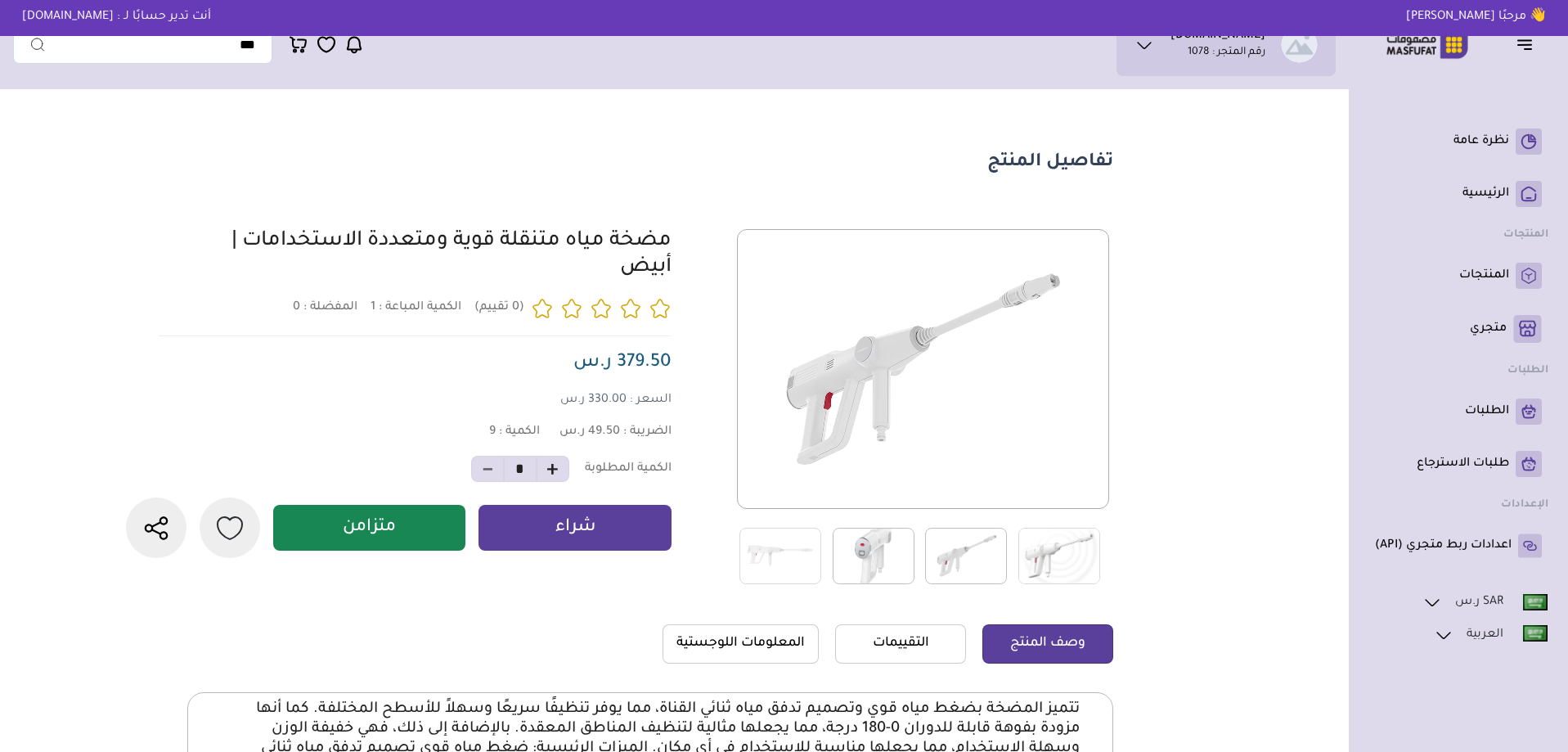
click at [1089, 551] on img at bounding box center [1059, 556] width 81 height 57
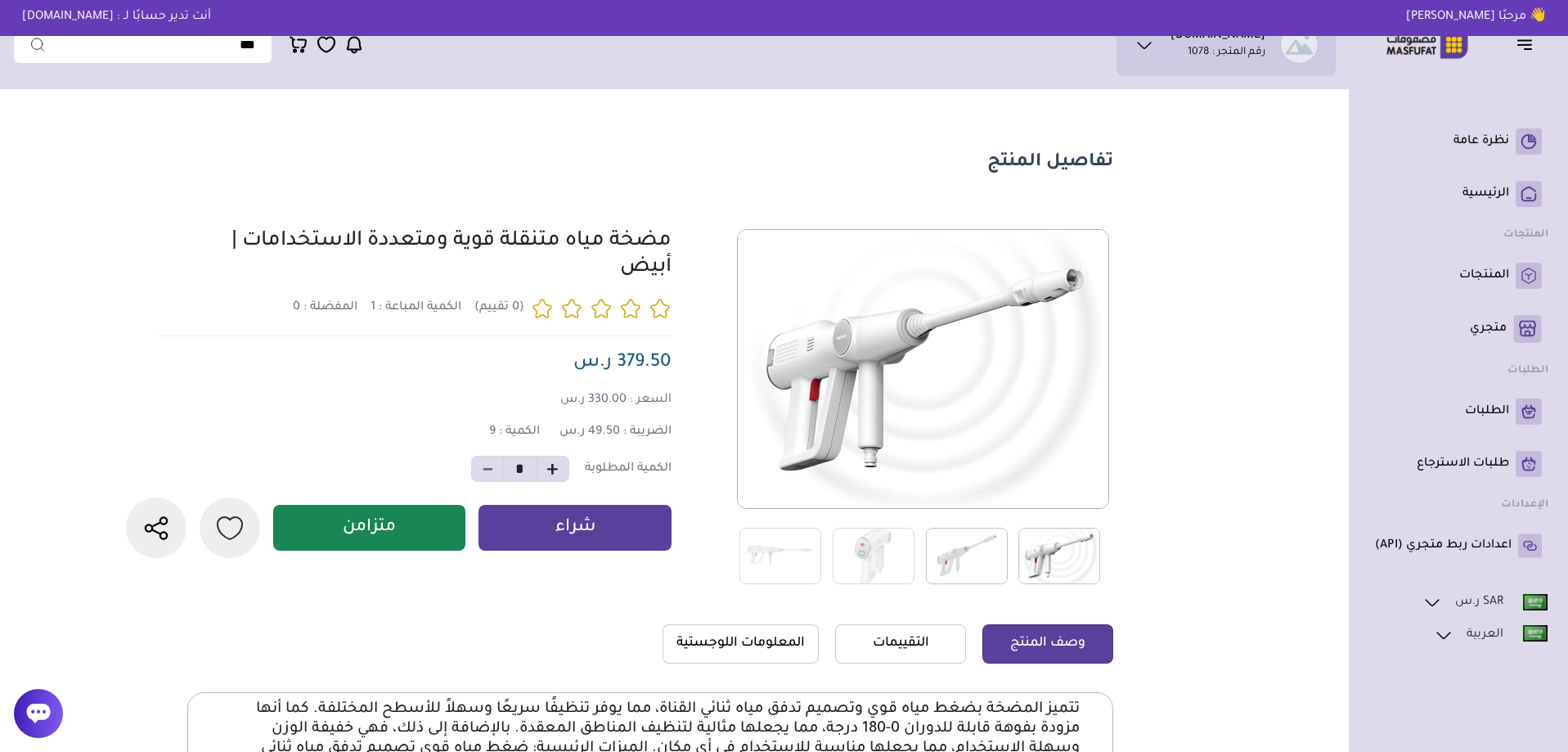
click at [948, 561] on img at bounding box center [966, 556] width 81 height 57
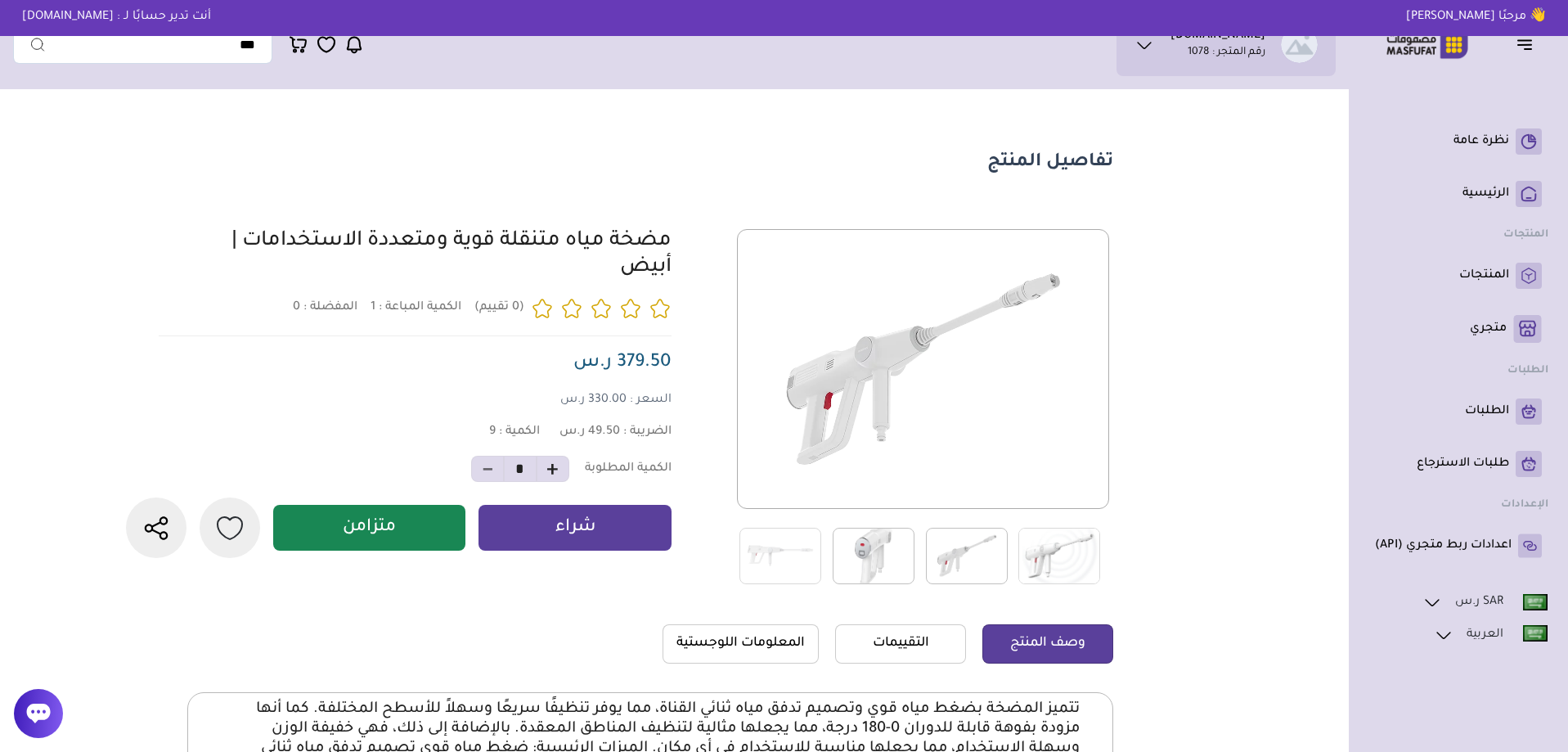
click at [875, 559] on img at bounding box center [873, 556] width 81 height 57
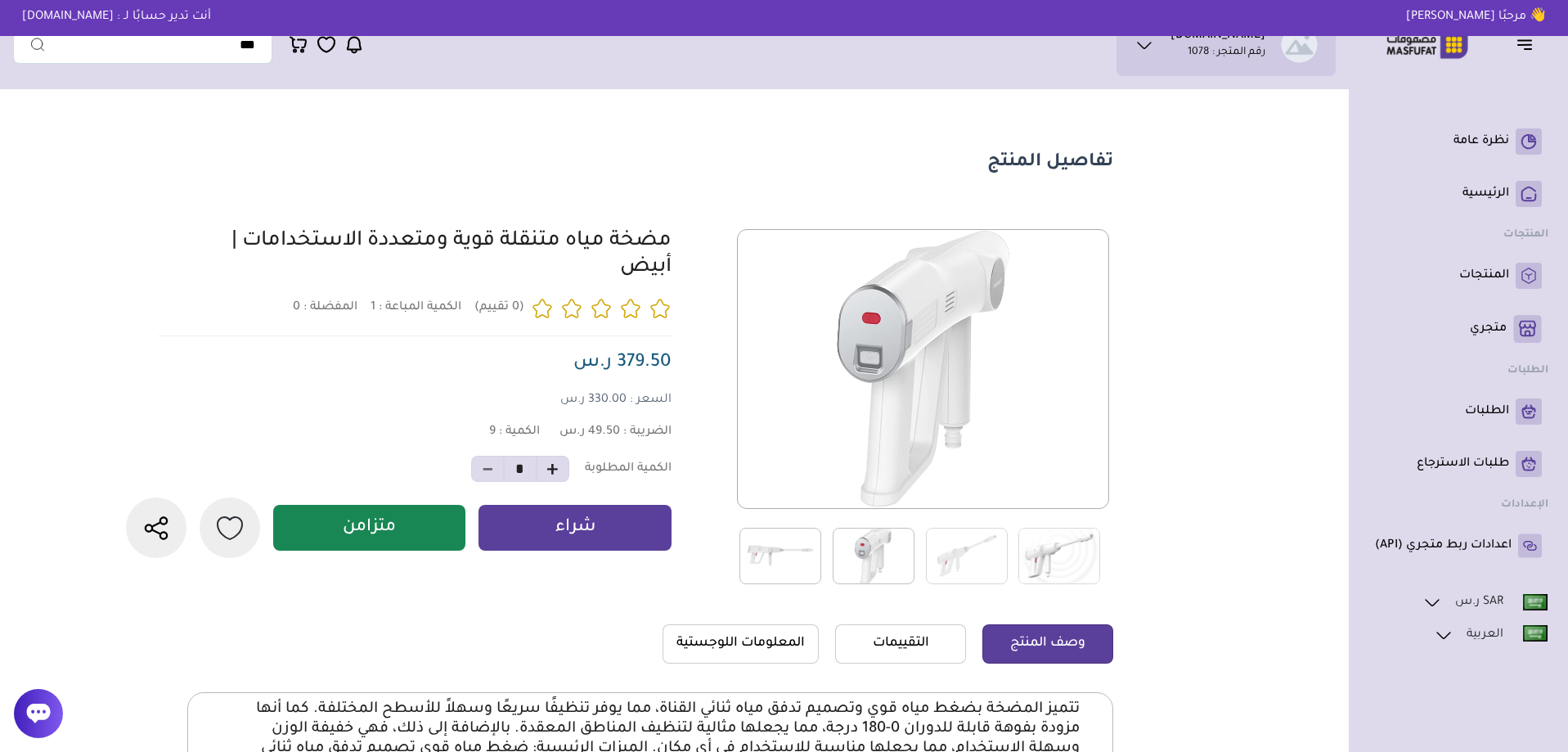
click at [808, 559] on img at bounding box center [780, 556] width 81 height 57
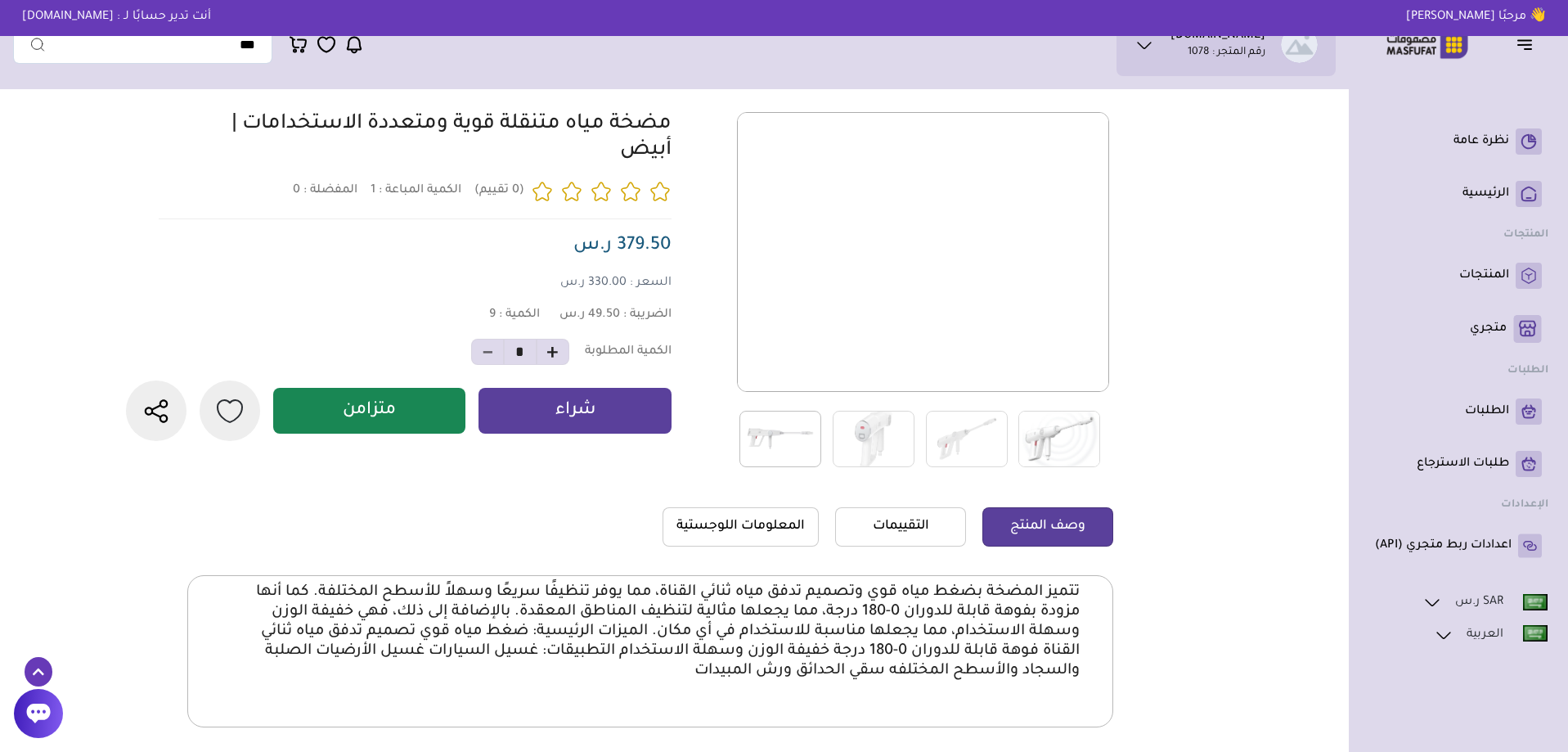
scroll to position [164, 0]
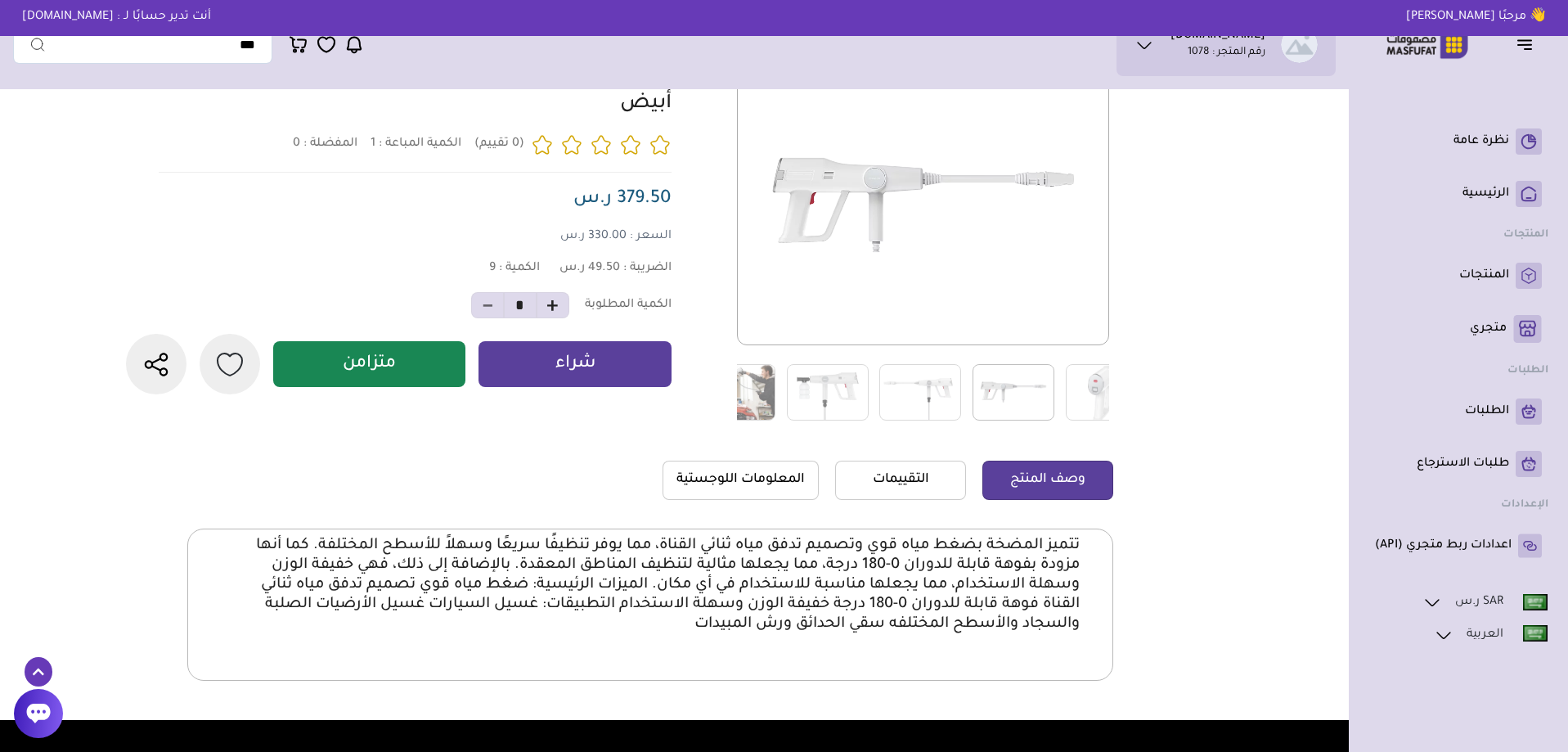
drag, startPoint x: 818, startPoint y: 386, endPoint x: 1061, endPoint y: 402, distance: 243.5
click at [1054, 402] on img at bounding box center [1013, 392] width 81 height 57
click at [890, 408] on img at bounding box center [873, 392] width 81 height 57
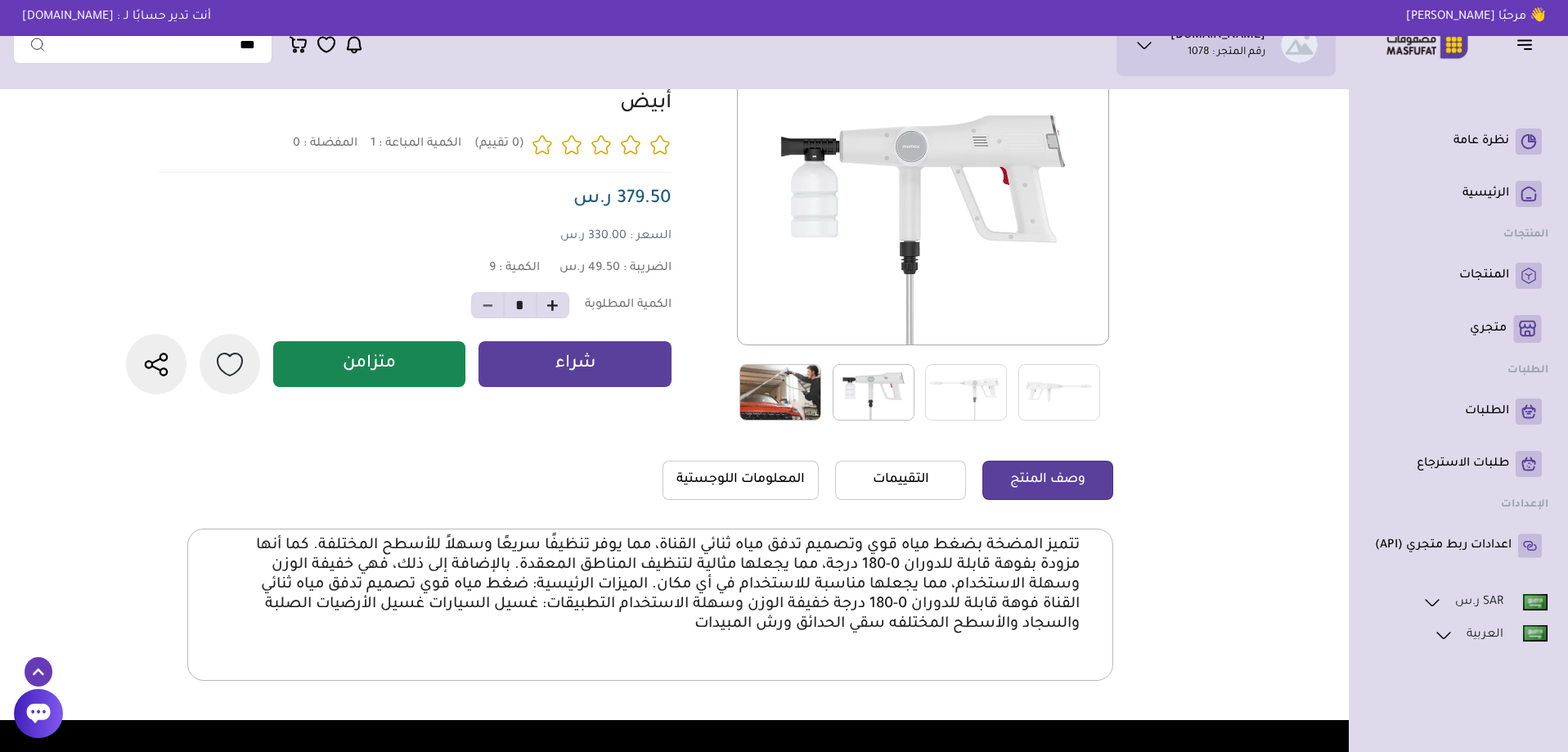
click at [814, 397] on img at bounding box center [780, 392] width 81 height 57
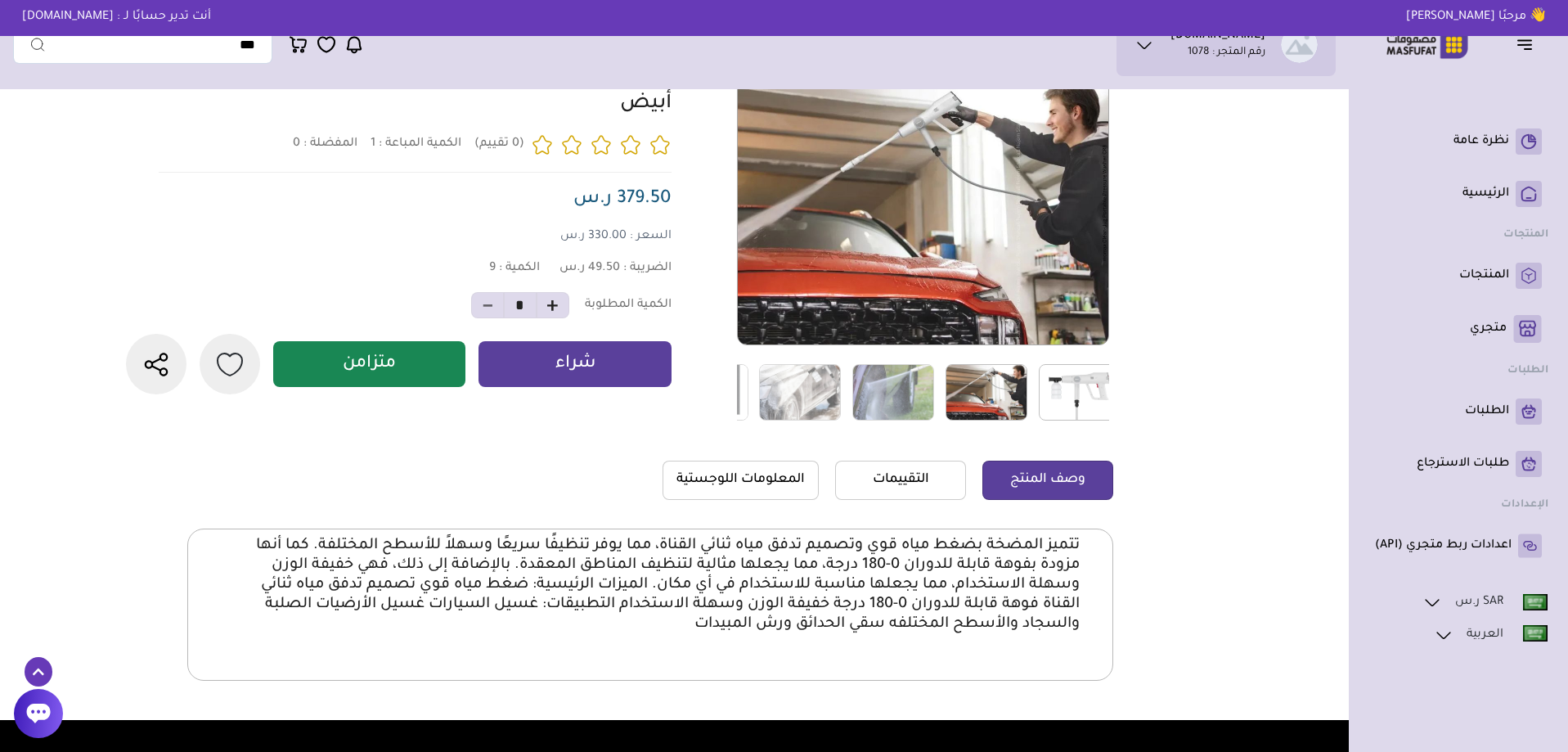
drag, startPoint x: 775, startPoint y: 407, endPoint x: 989, endPoint y: 408, distance: 214.0
click at [989, 408] on img at bounding box center [986, 392] width 81 height 57
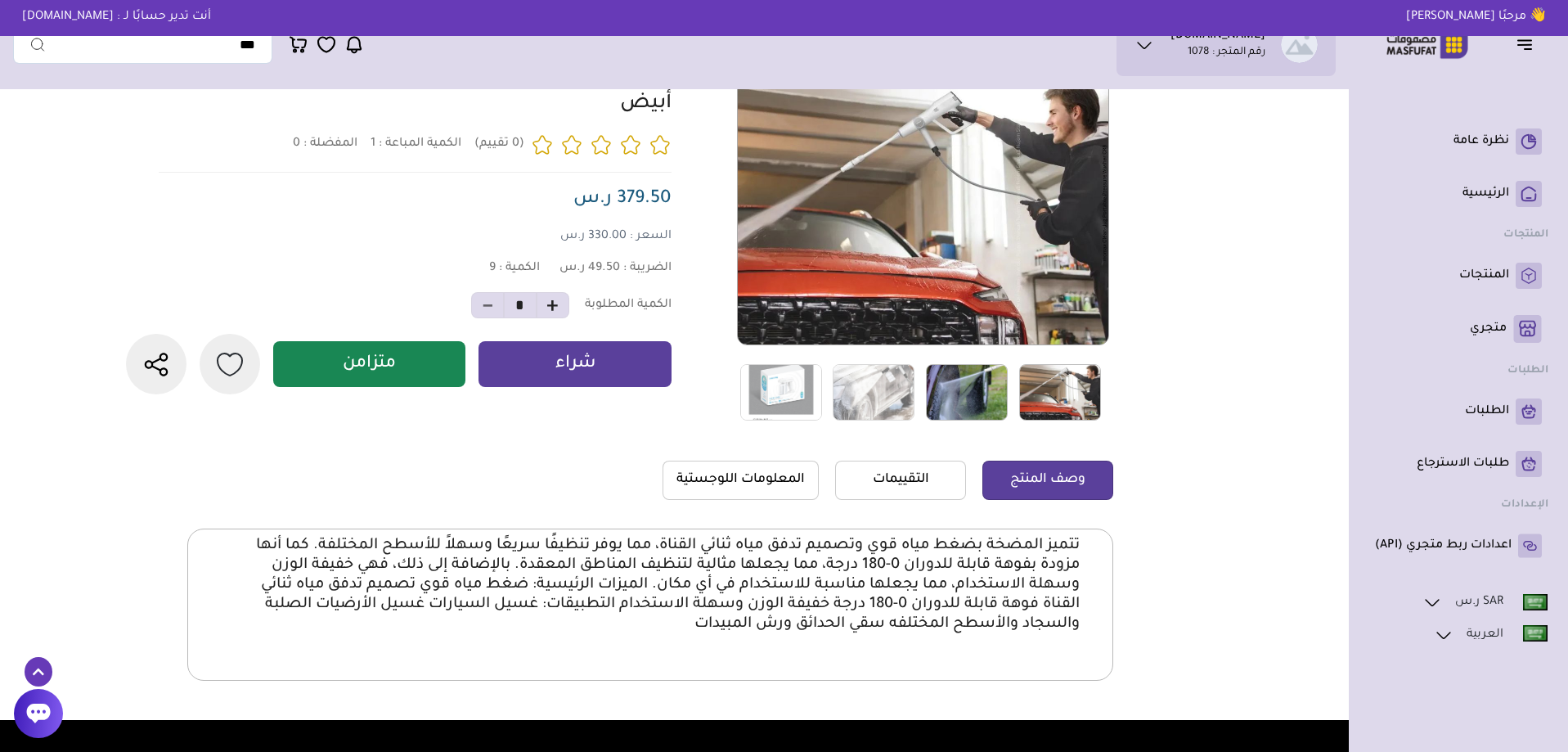
click at [944, 404] on img at bounding box center [966, 392] width 81 height 57
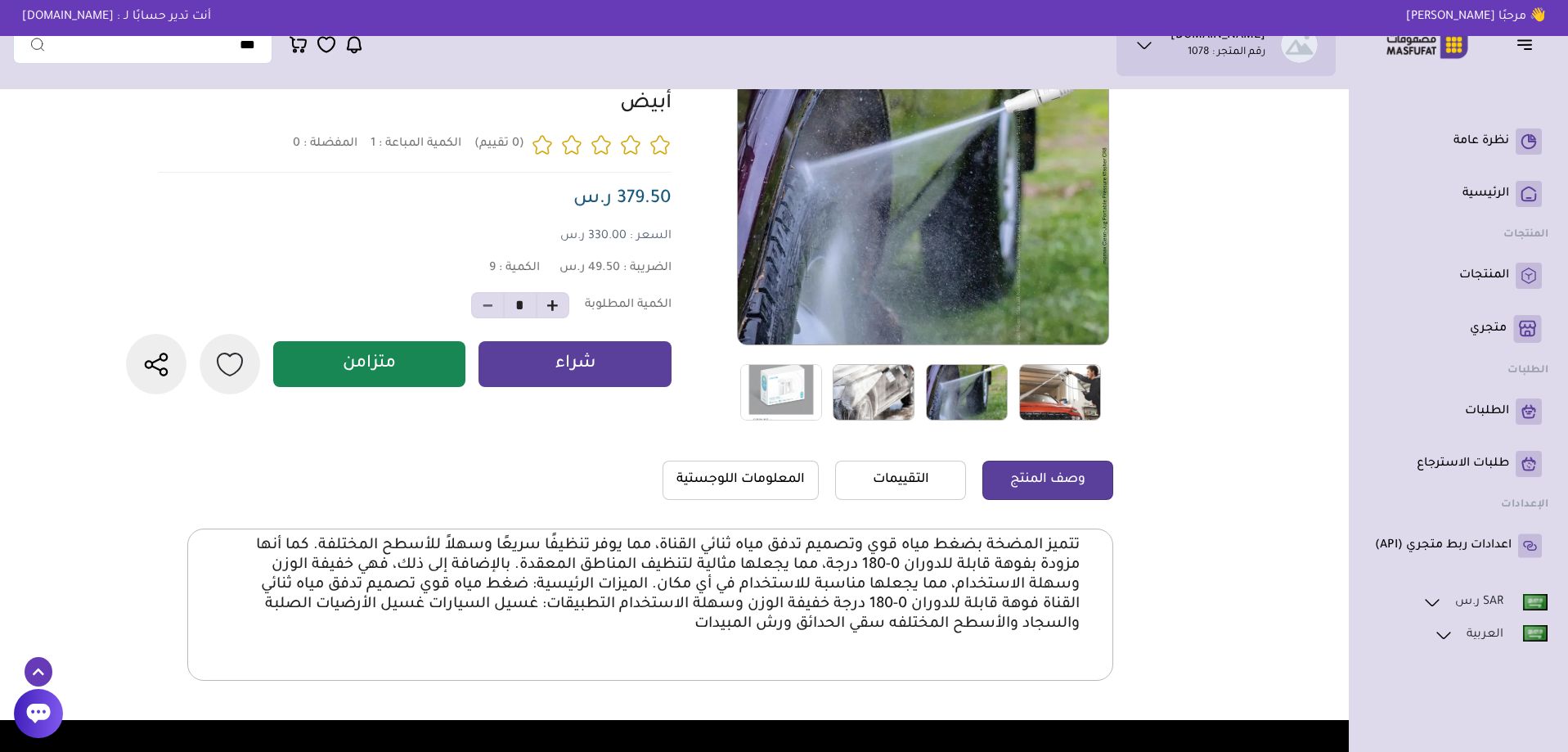
click at [874, 409] on img at bounding box center [873, 392] width 81 height 57
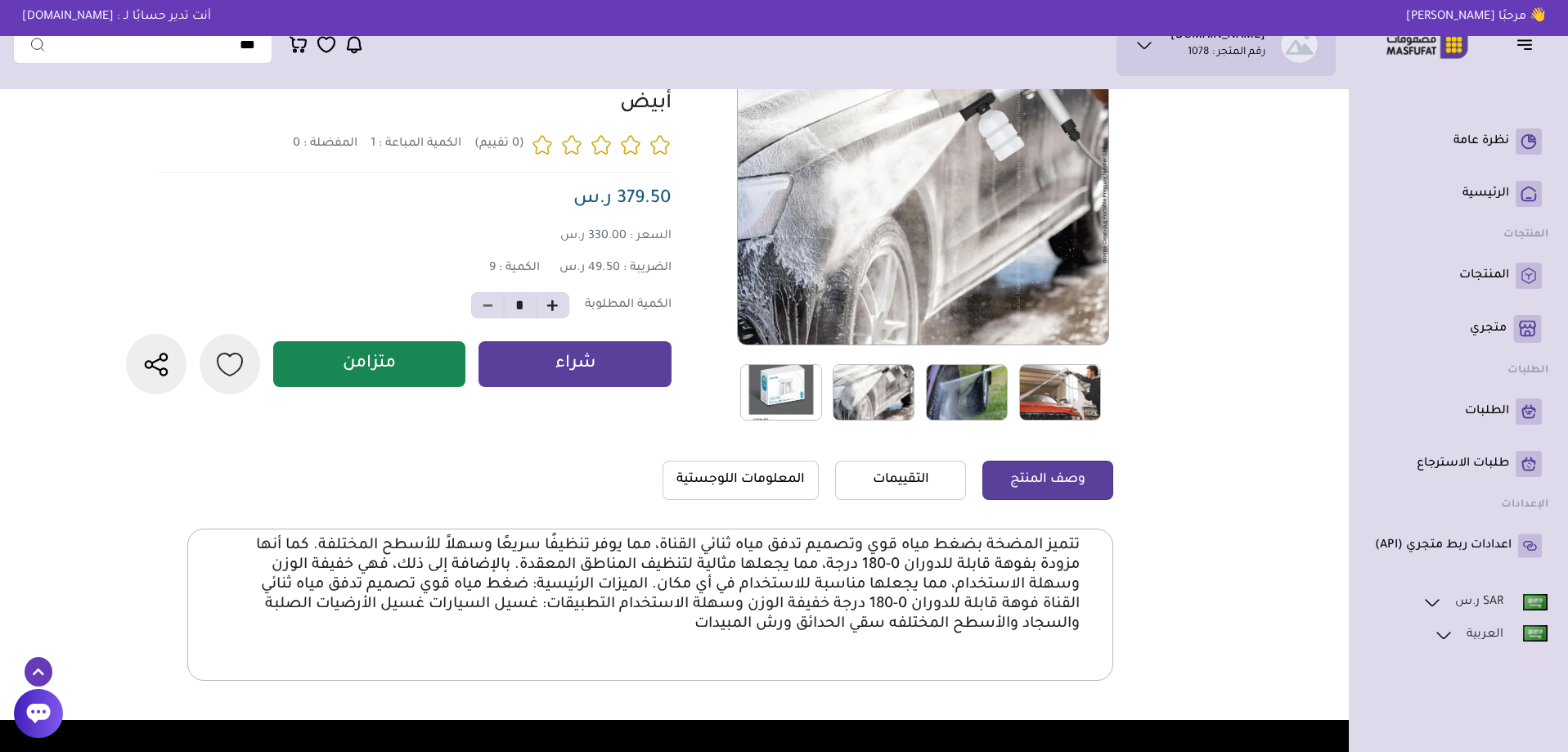
click at [793, 397] on img at bounding box center [780, 392] width 81 height 57
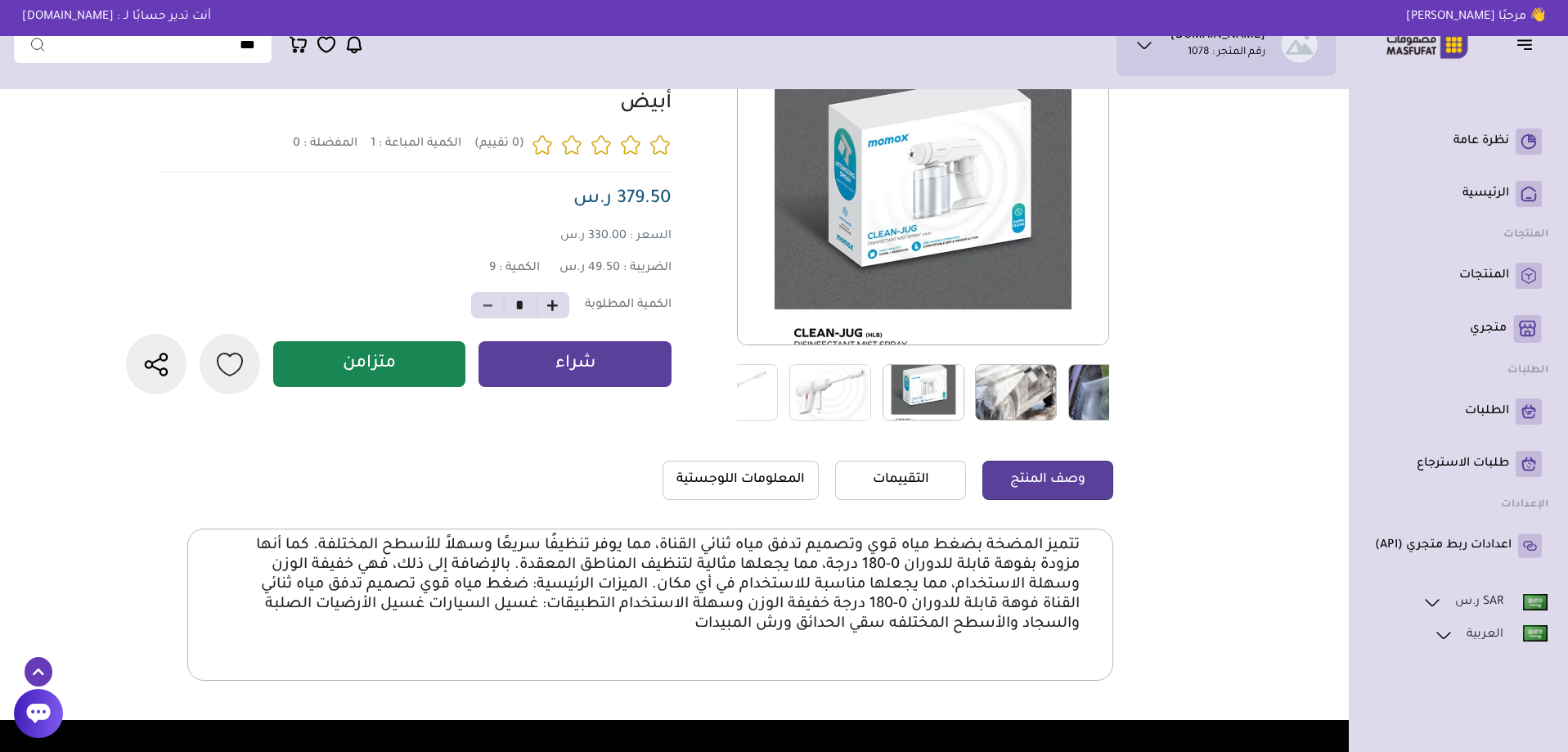
drag, startPoint x: 793, startPoint y: 397, endPoint x: 966, endPoint y: 402, distance: 173.1
click at [964, 402] on img at bounding box center [923, 392] width 81 height 57
click at [898, 397] on img at bounding box center [873, 392] width 81 height 57
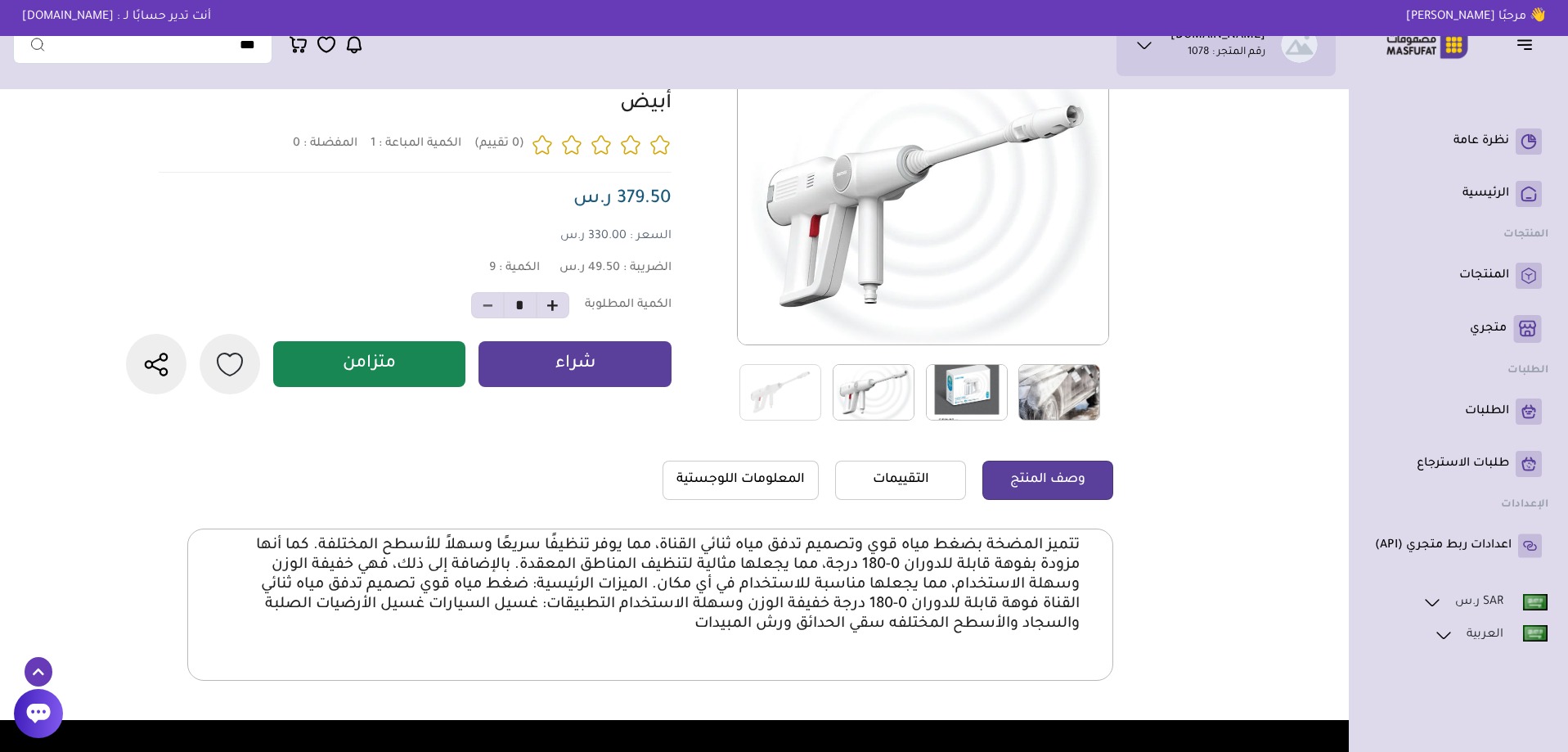
click at [832, 401] on link at bounding box center [873, 392] width 100 height 58
click at [808, 405] on img at bounding box center [780, 392] width 81 height 57
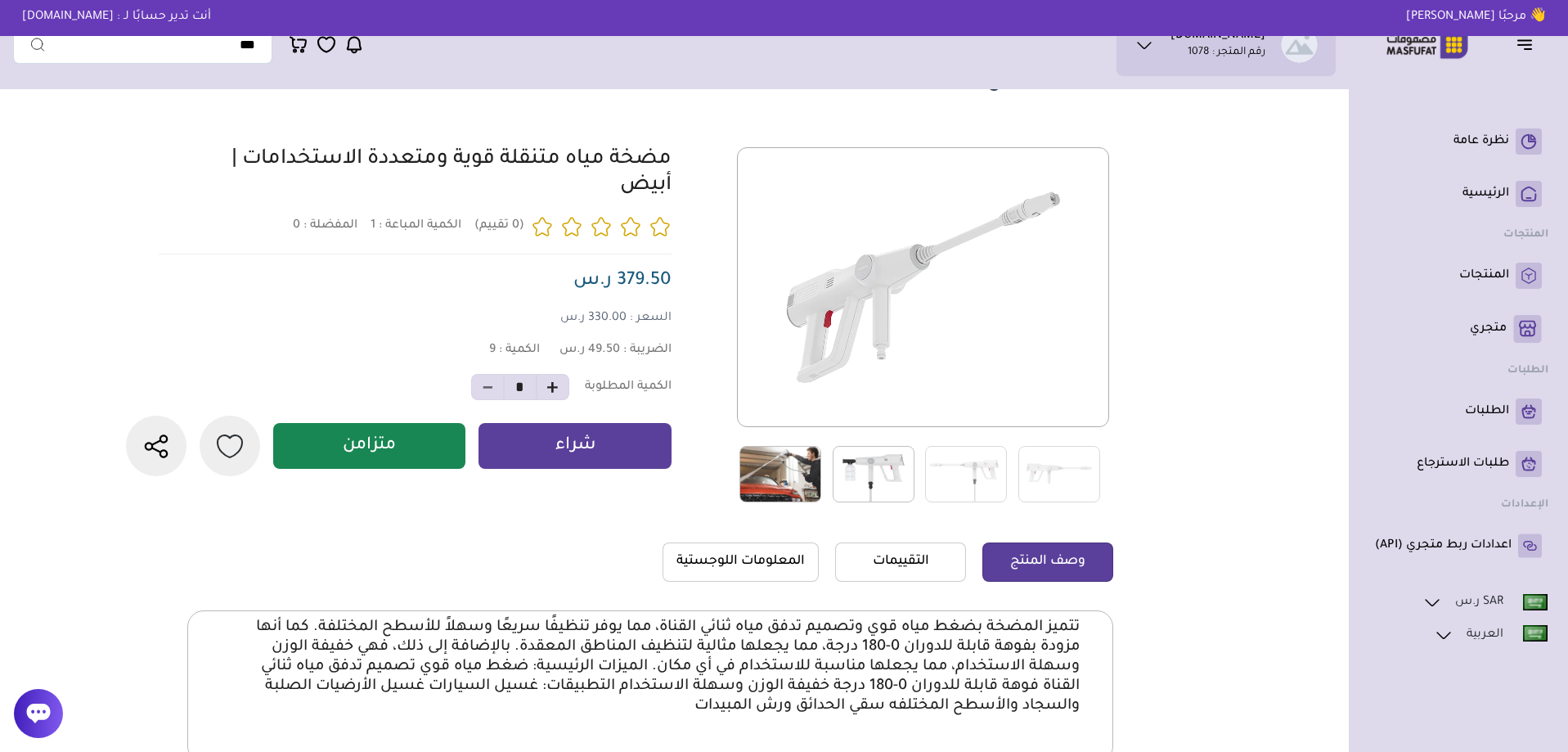
scroll to position [0, 0]
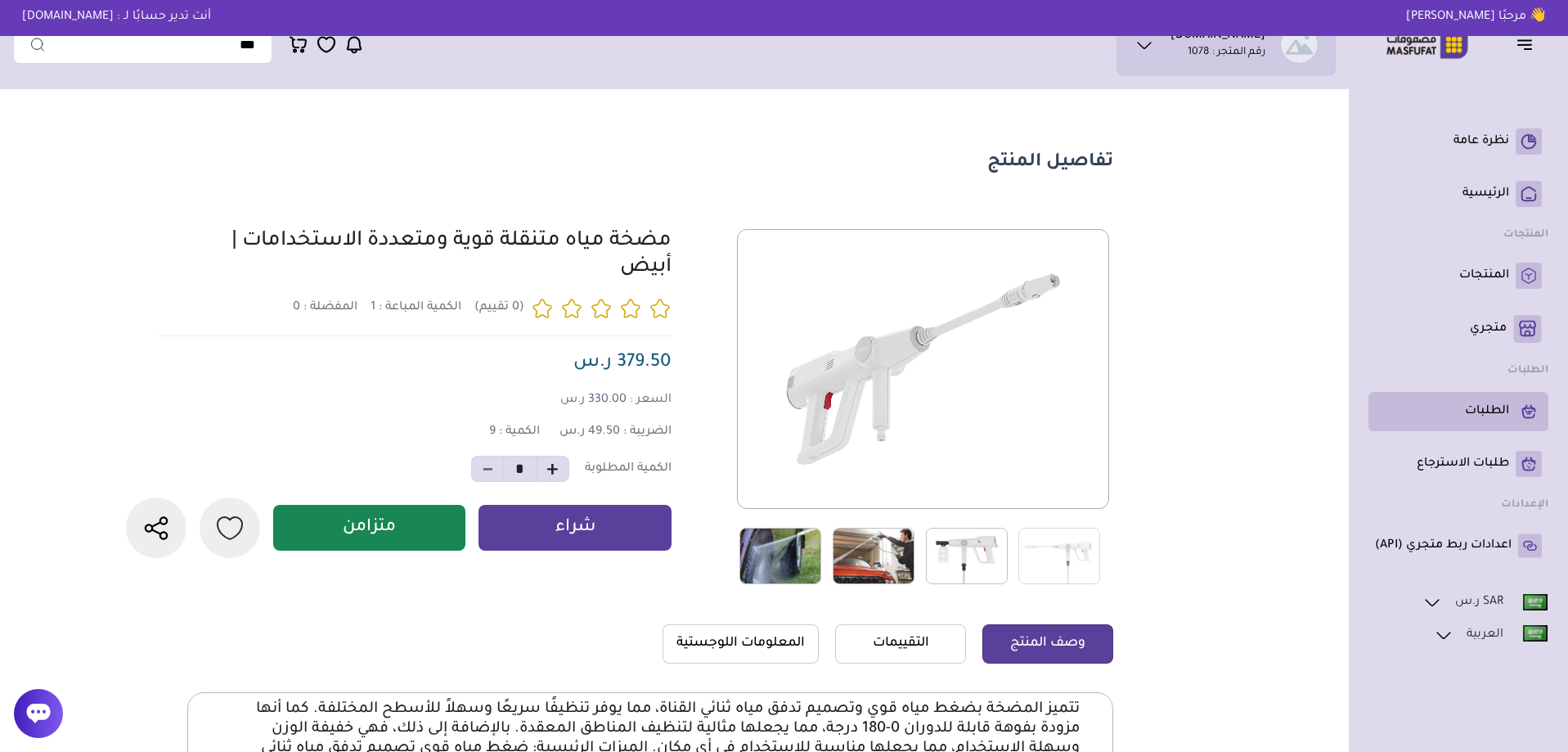
click at [1464, 412] on link "الطلبات" at bounding box center [1459, 411] width 167 height 26
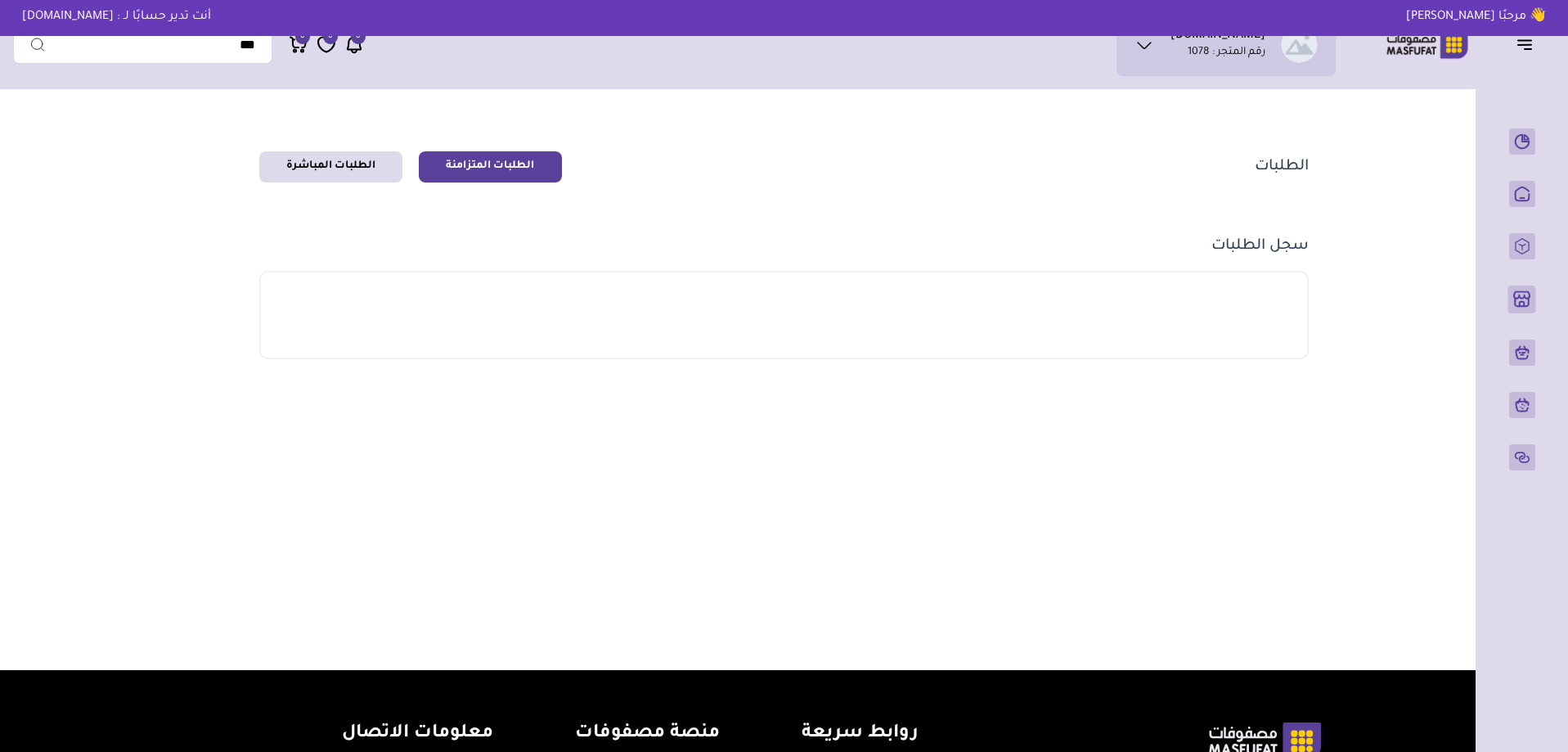
click at [483, 158] on link "الطلبات المتزامنة" at bounding box center [491, 167] width 144 height 32
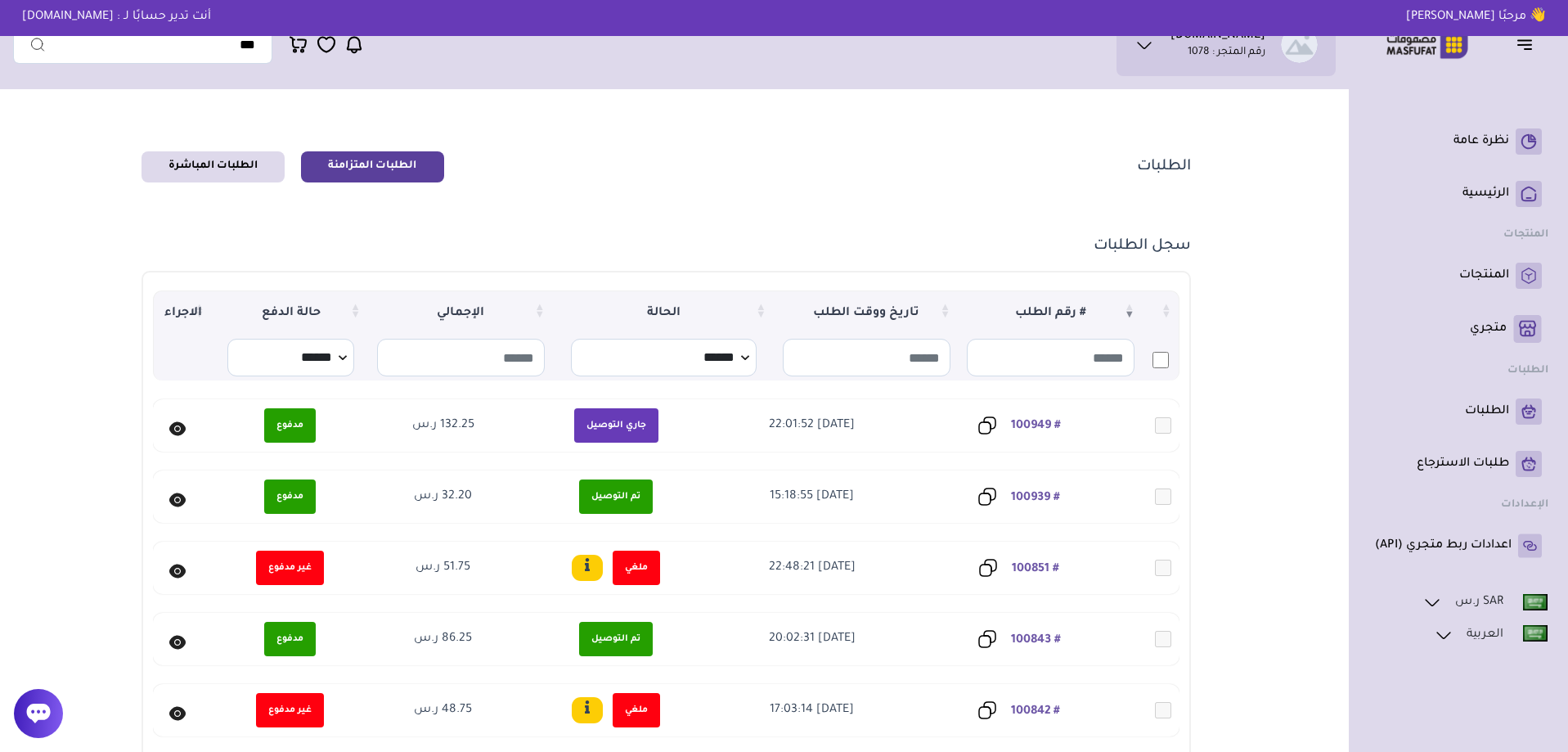
click at [1040, 422] on link "# 100949" at bounding box center [1035, 426] width 50 height 13
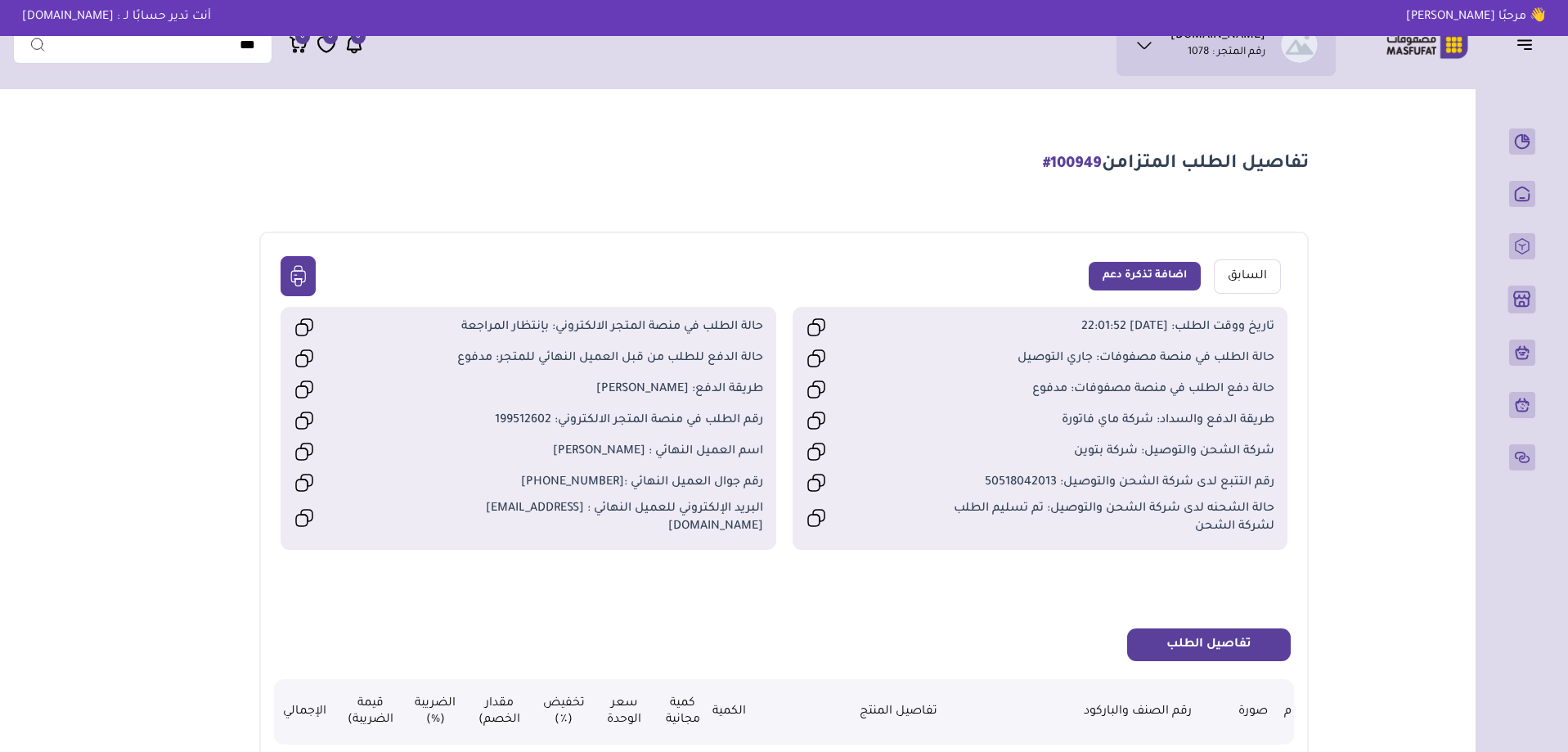
click at [1003, 482] on span "رقم التتبع لدى شركة الشحن والتوصيل: 50518042013" at bounding box center [1099, 482] width 352 height 18
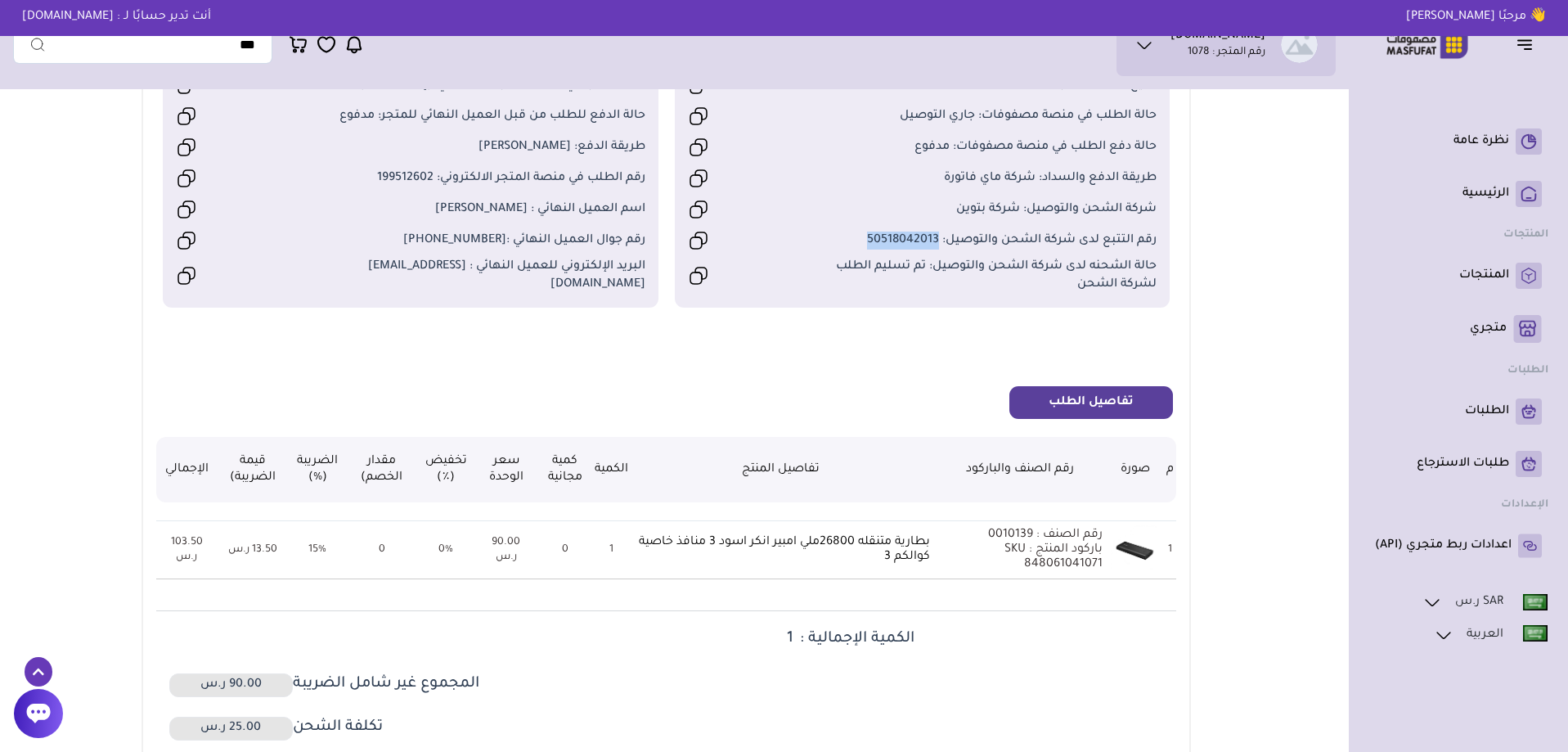
scroll to position [245, 0]
